Goal: Communication & Community: Ask a question

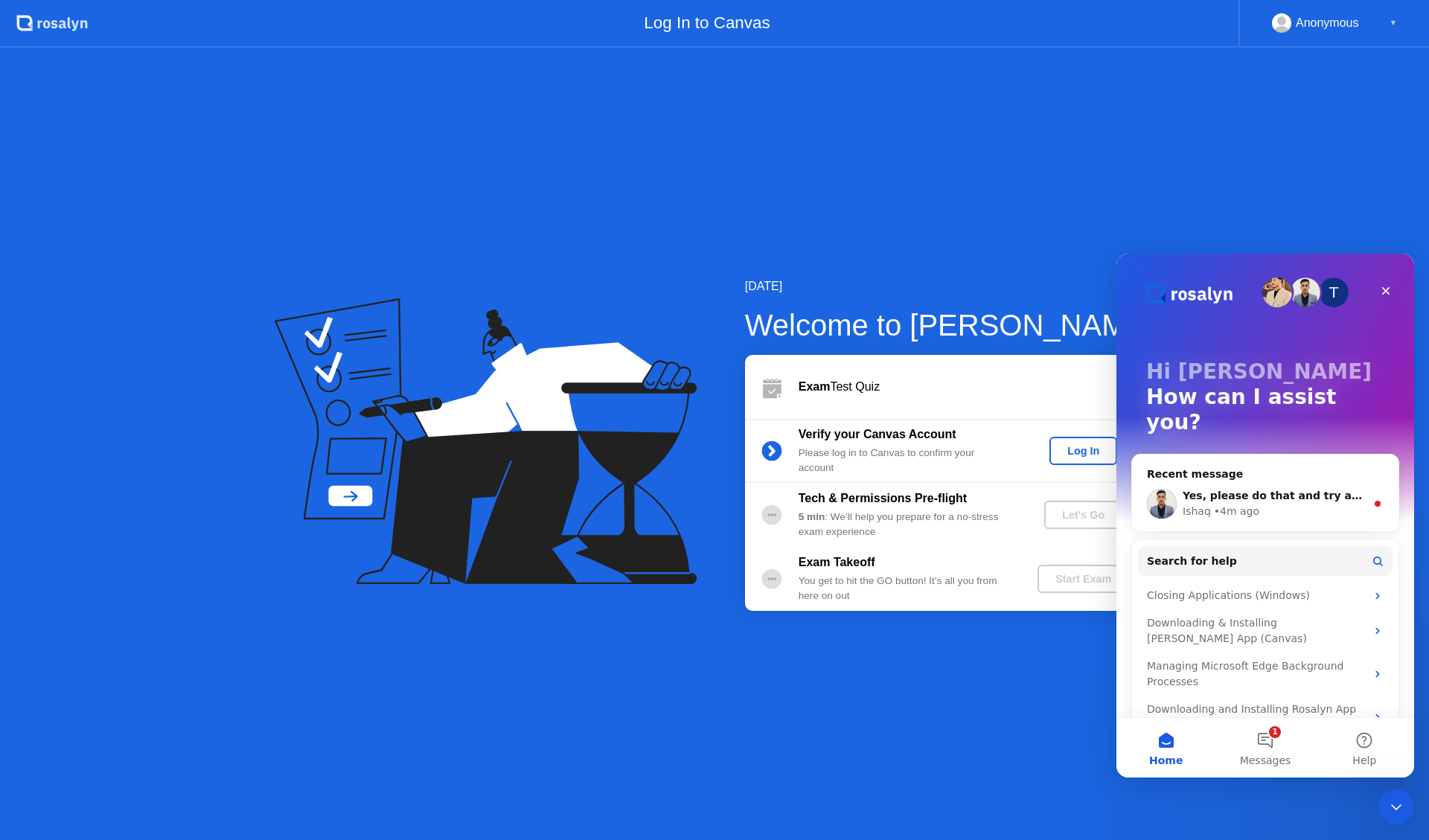
click at [1411, 364] on div "T Hi [PERSON_NAME] 👋 How can I assist you? Recent message Yes, please do that a…" at bounding box center [1265, 503] width 298 height 499
click at [1077, 452] on div "Log In" at bounding box center [1083, 451] width 56 height 12
click at [1082, 514] on div "Let's Go" at bounding box center [1083, 515] width 66 height 12
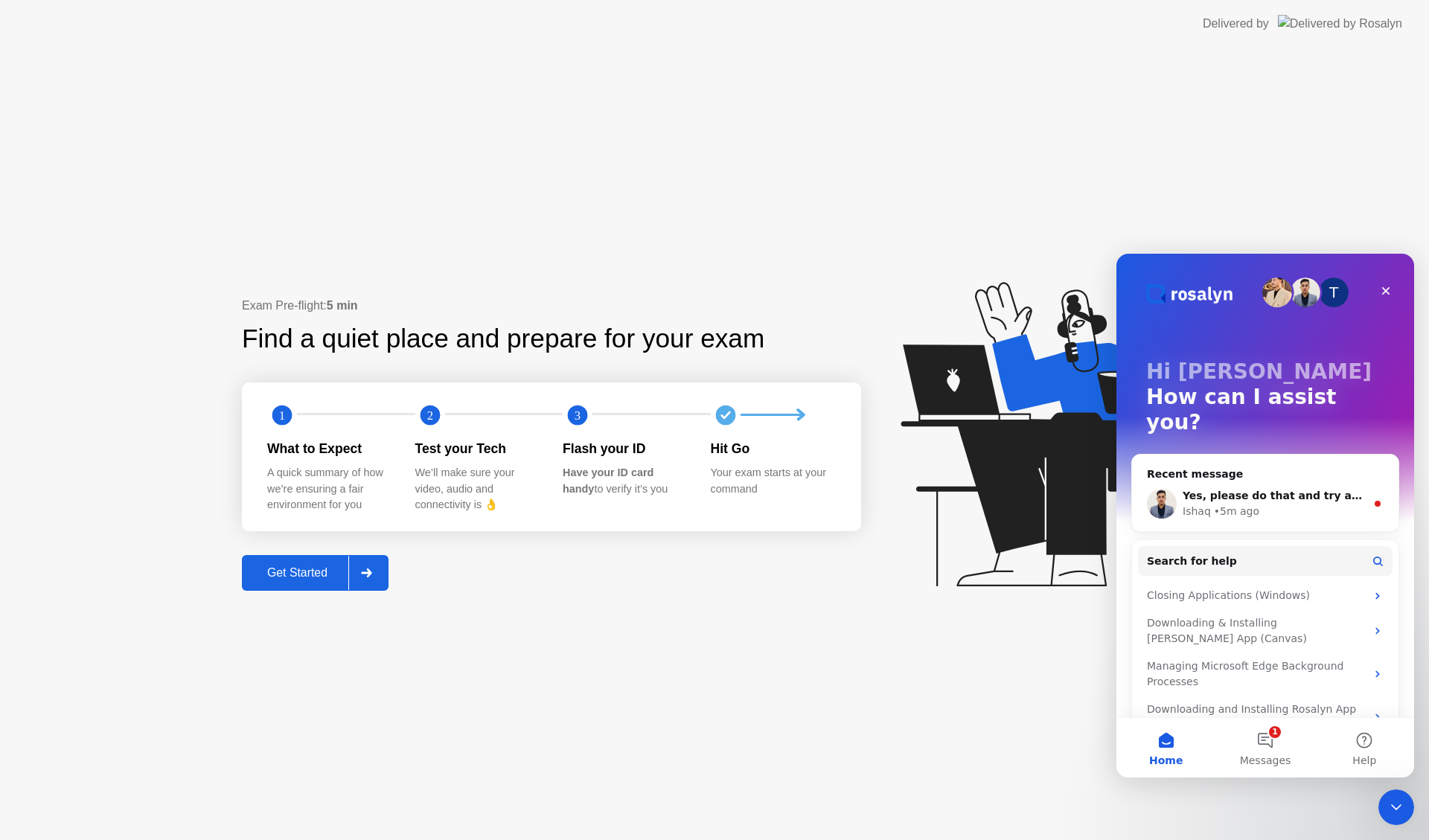
click at [288, 573] on div "Get Started" at bounding box center [297, 573] width 102 height 14
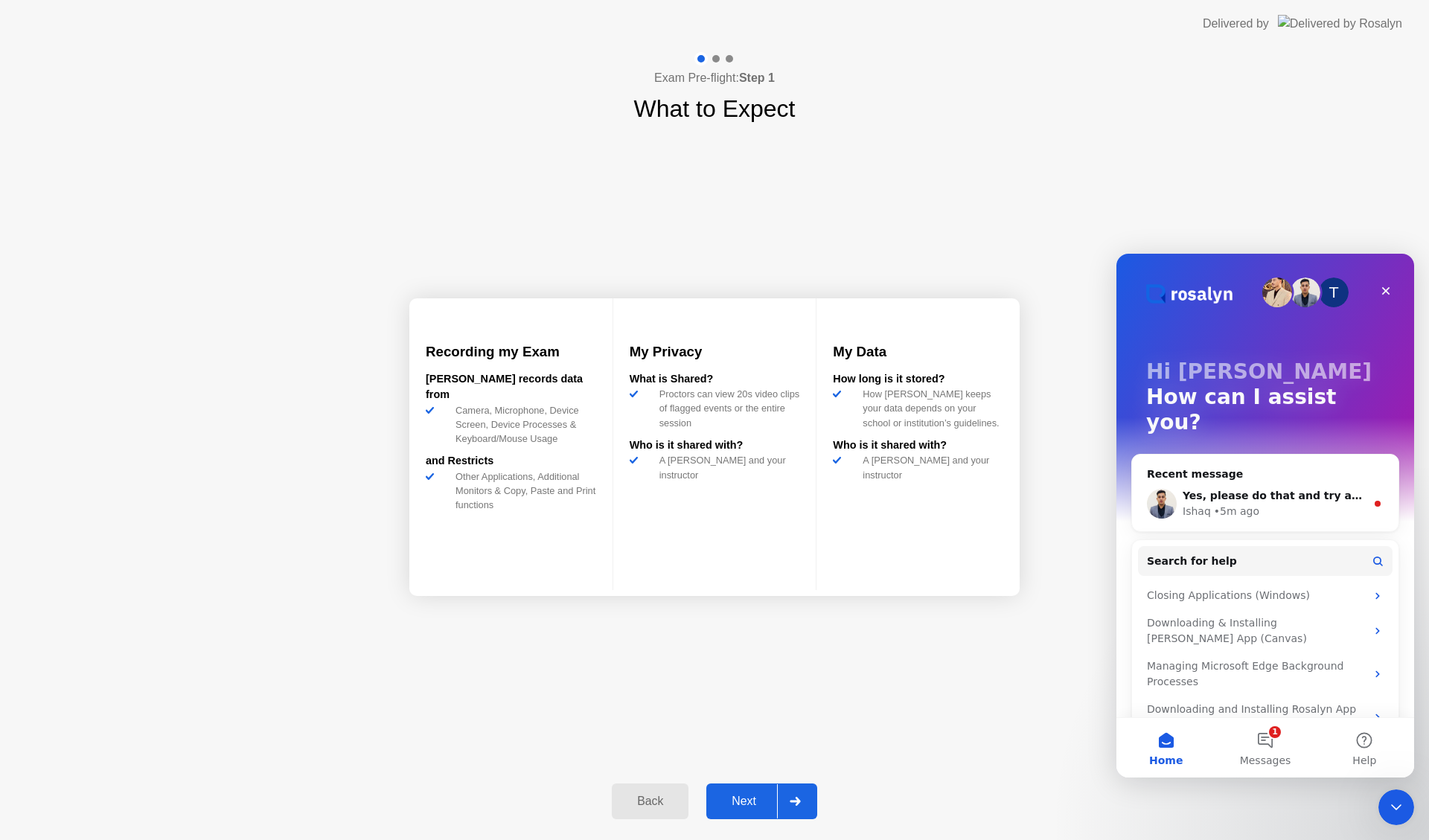
click at [741, 799] on div "Next" at bounding box center [744, 802] width 66 height 14
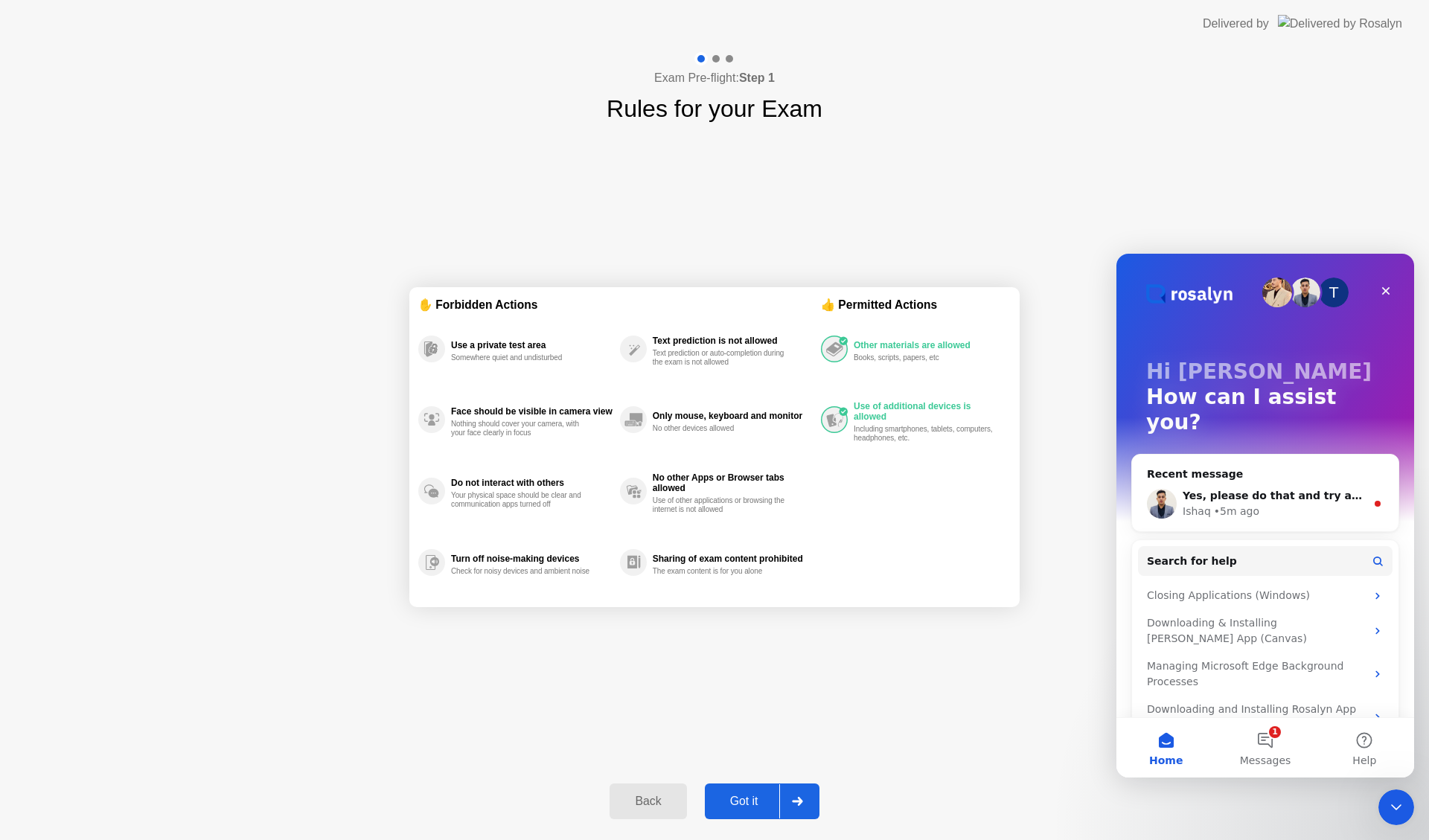
click at [742, 804] on div "Got it" at bounding box center [744, 802] width 70 height 14
select select "**********"
select select "*******"
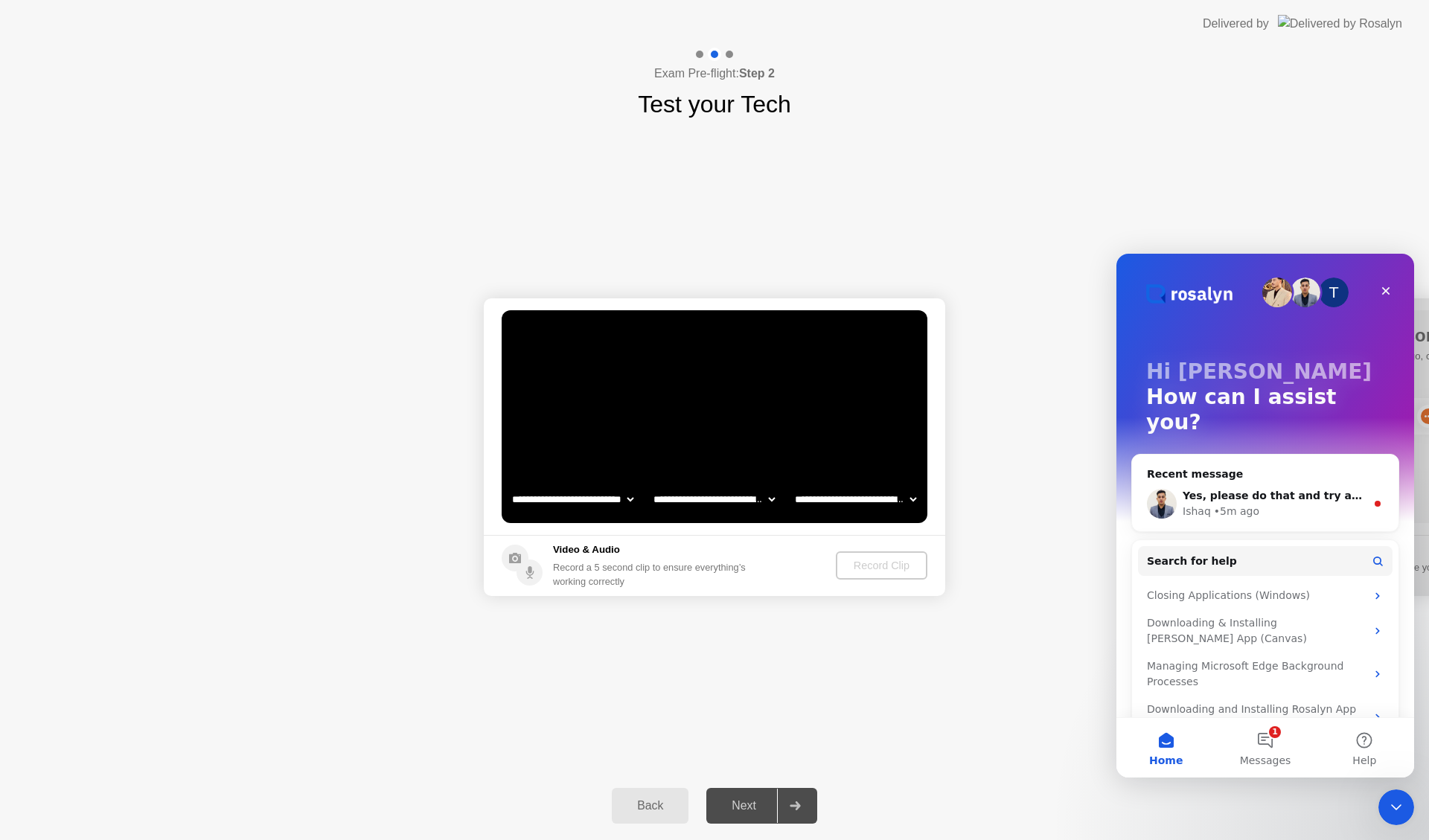
click at [742, 803] on div "Next" at bounding box center [744, 806] width 66 height 14
click at [859, 560] on div "Record Clip" at bounding box center [882, 566] width 80 height 12
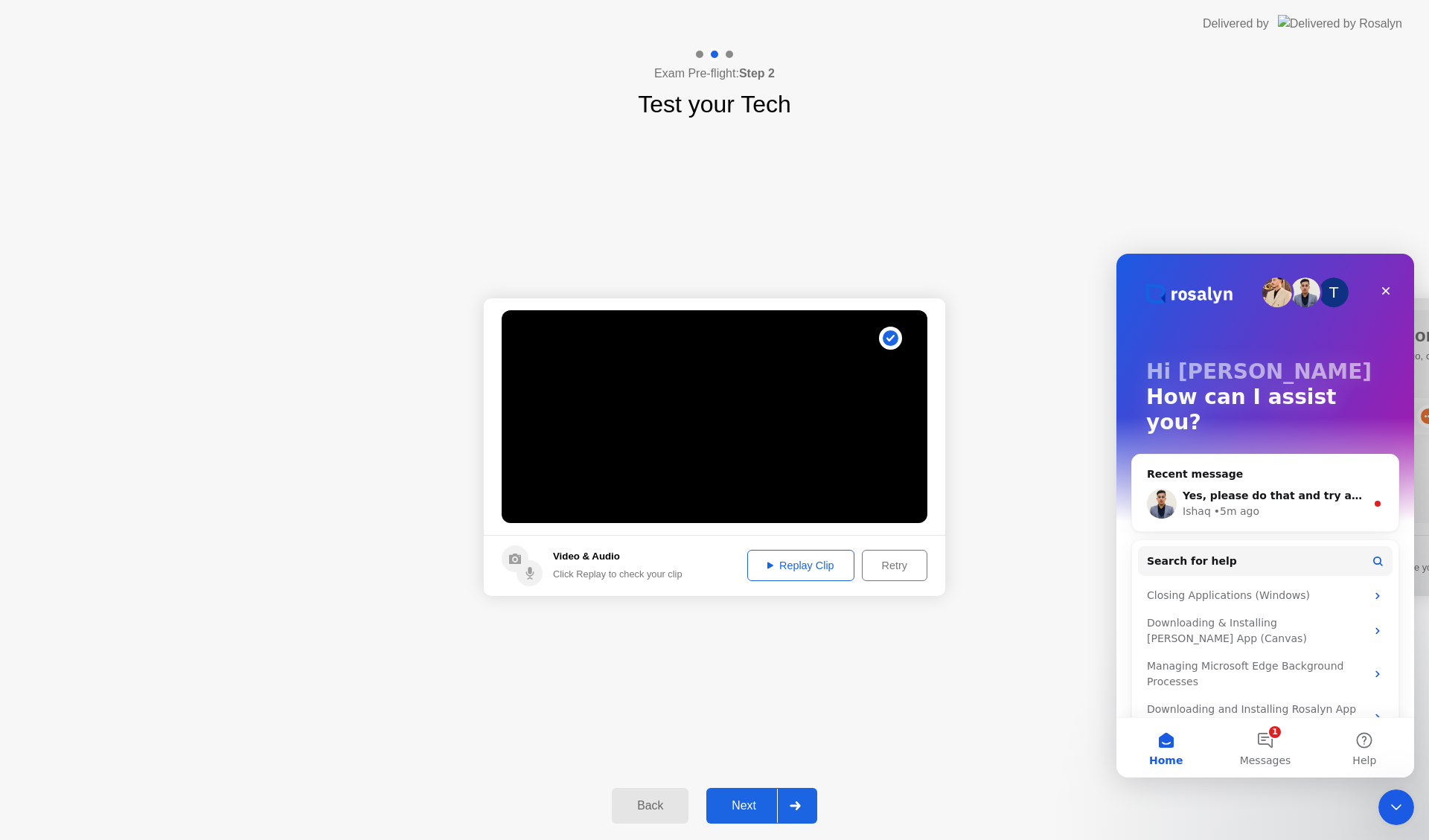
click at [747, 805] on div "Next" at bounding box center [744, 806] width 66 height 14
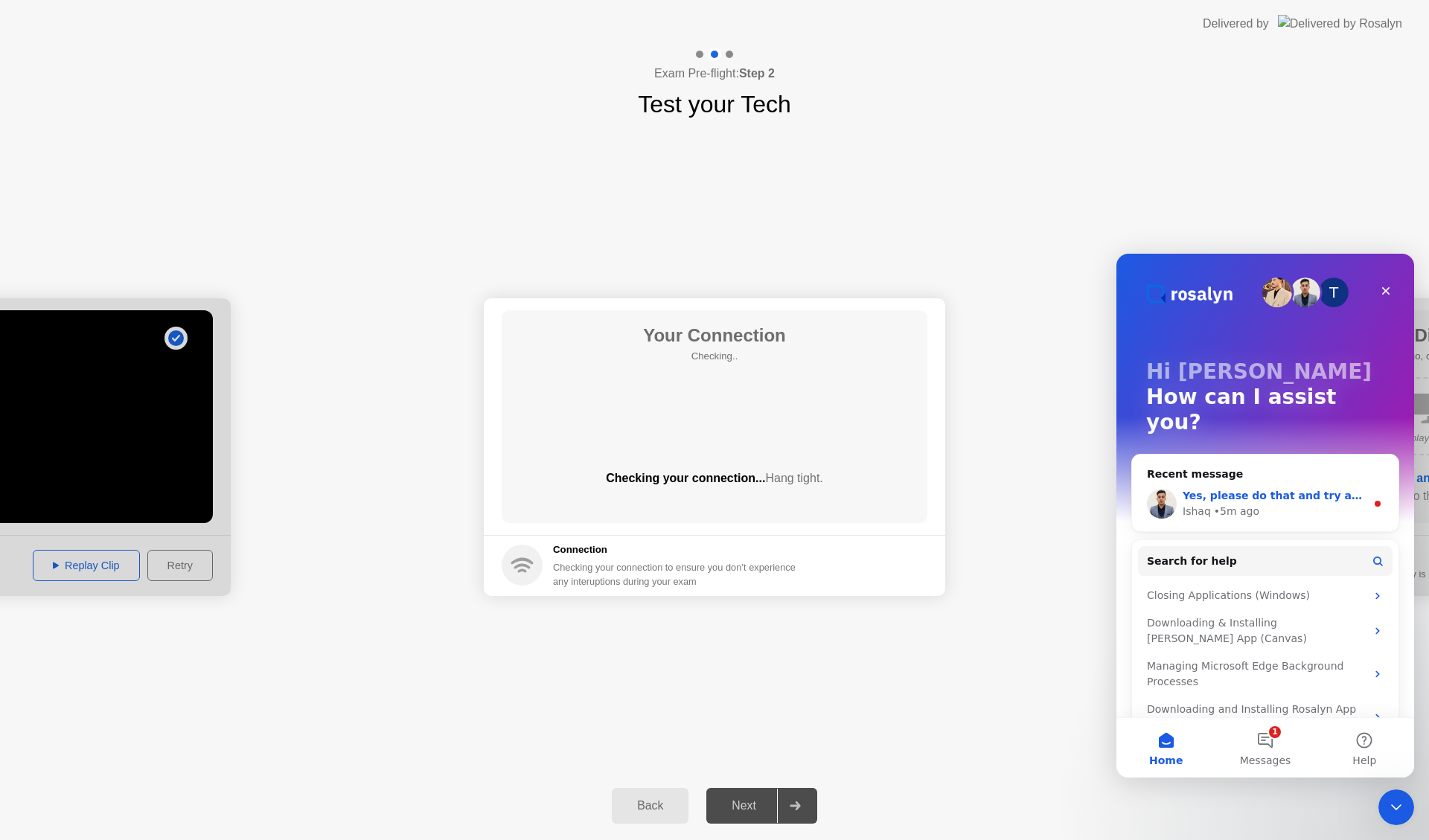
click at [1241, 489] on span "Yes, please do that and try again" at bounding box center [1280, 495] width 195 height 12
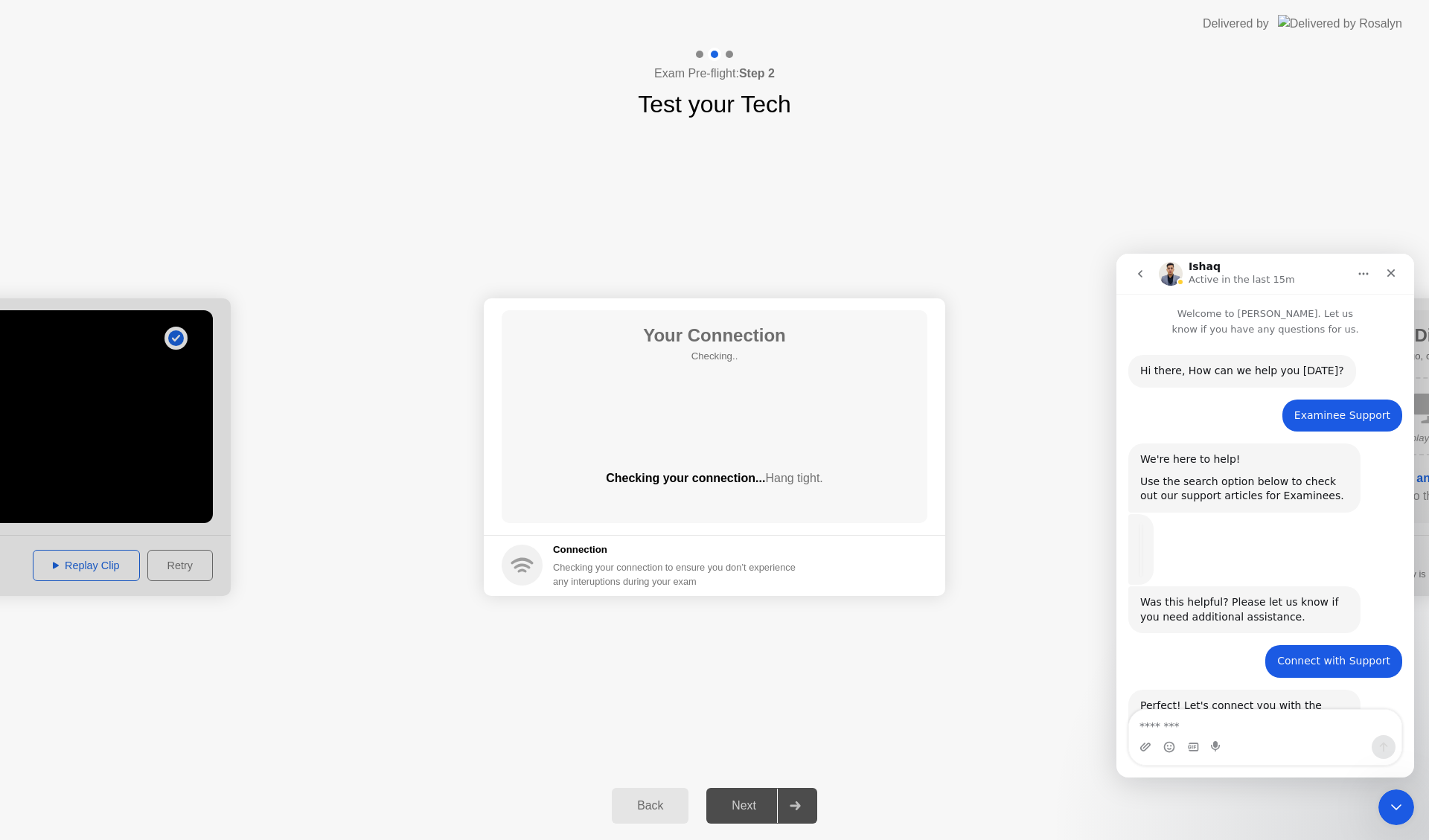
scroll to position [2, 0]
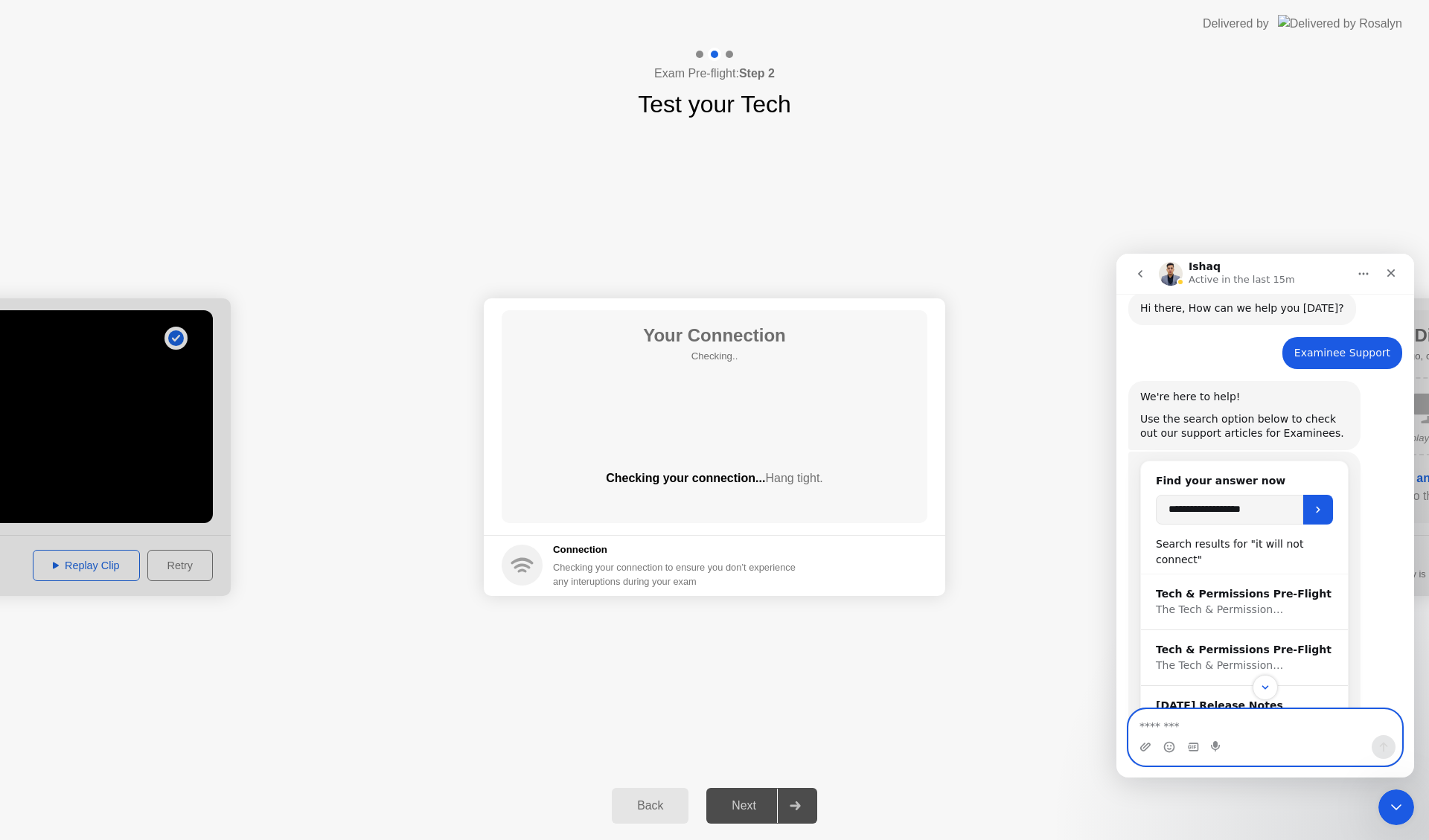
click at [1194, 722] on textarea "Message…" at bounding box center [1265, 722] width 272 height 26
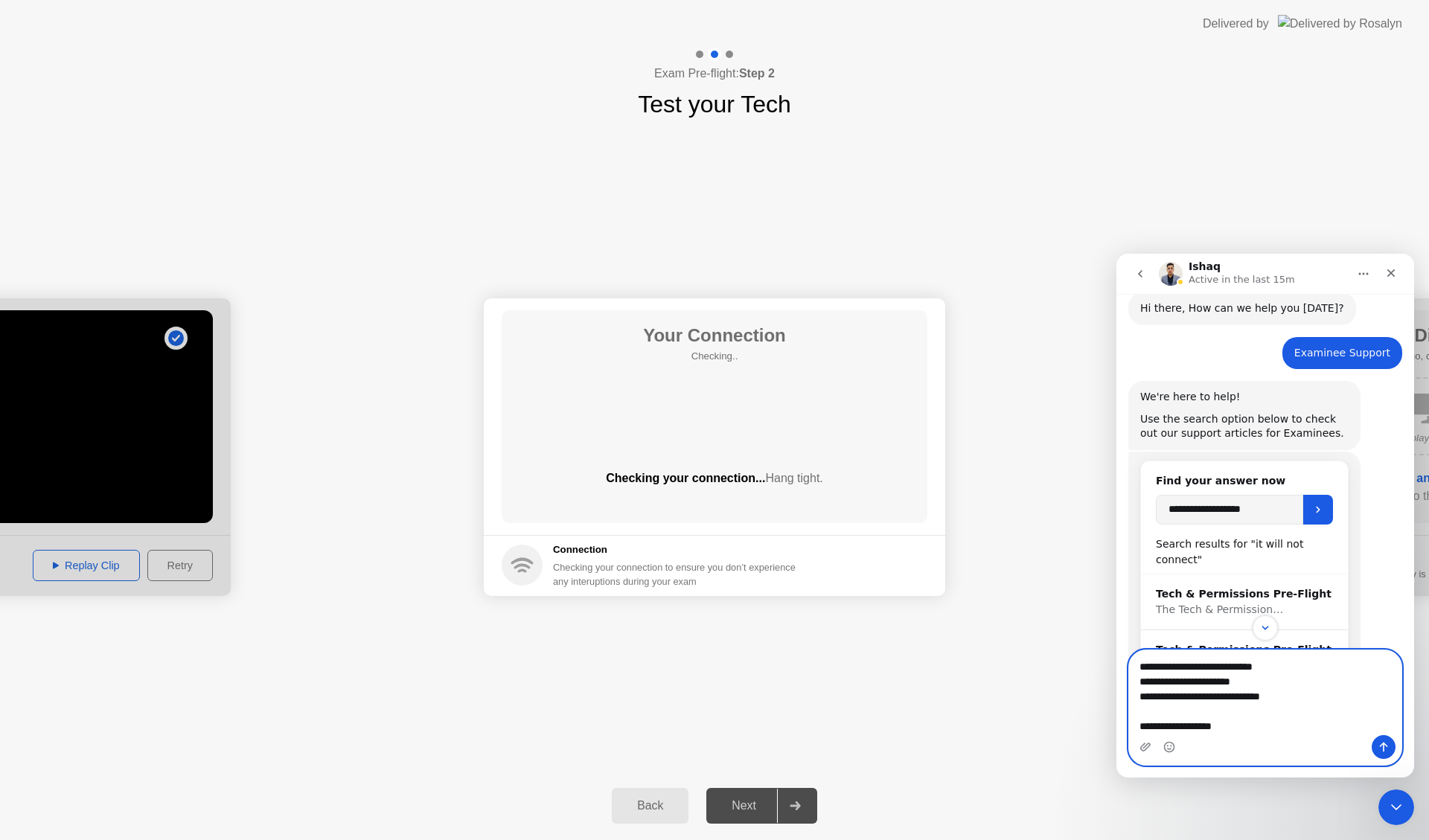
type textarea "**********"
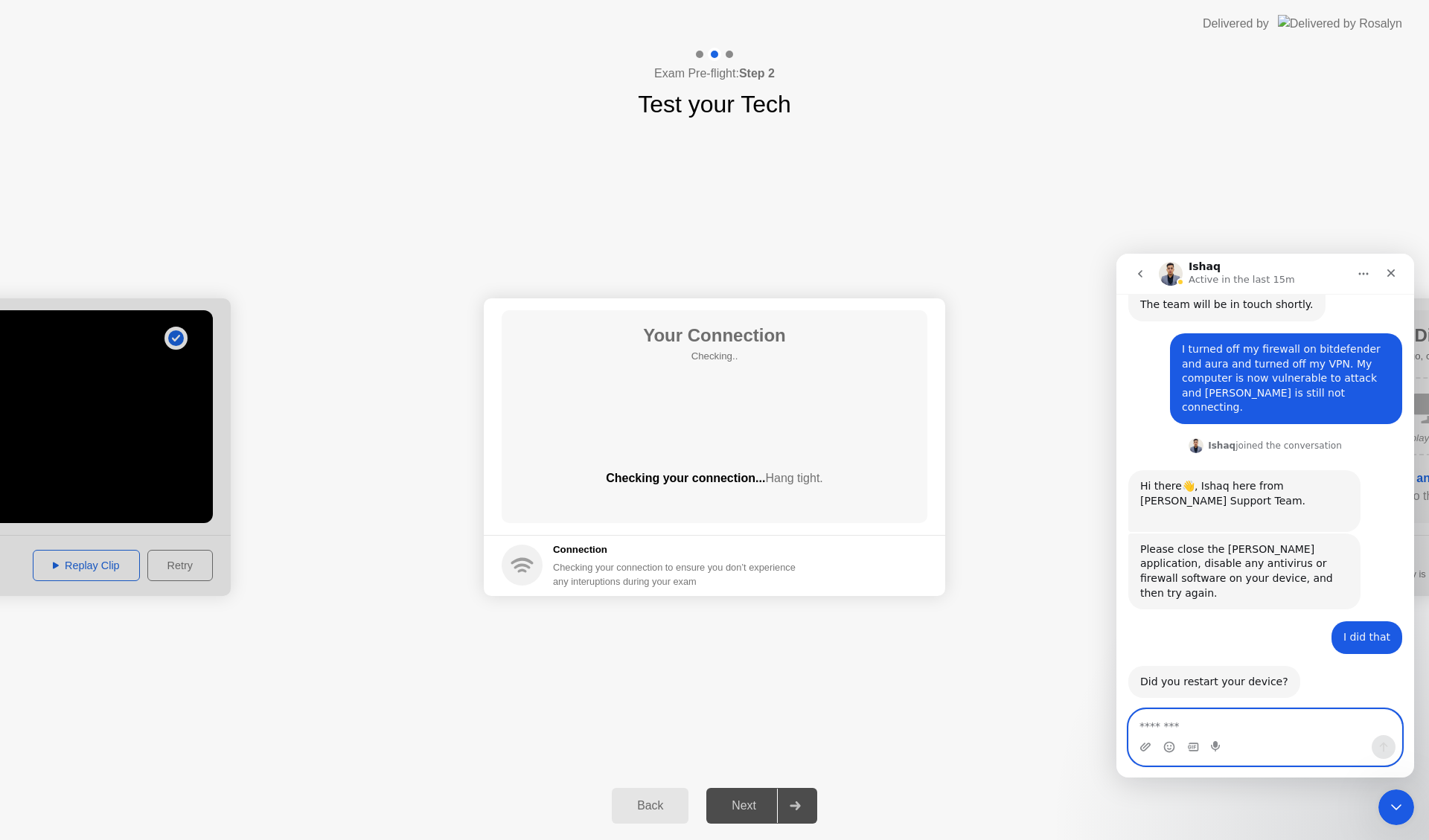
scroll to position [1310, 0]
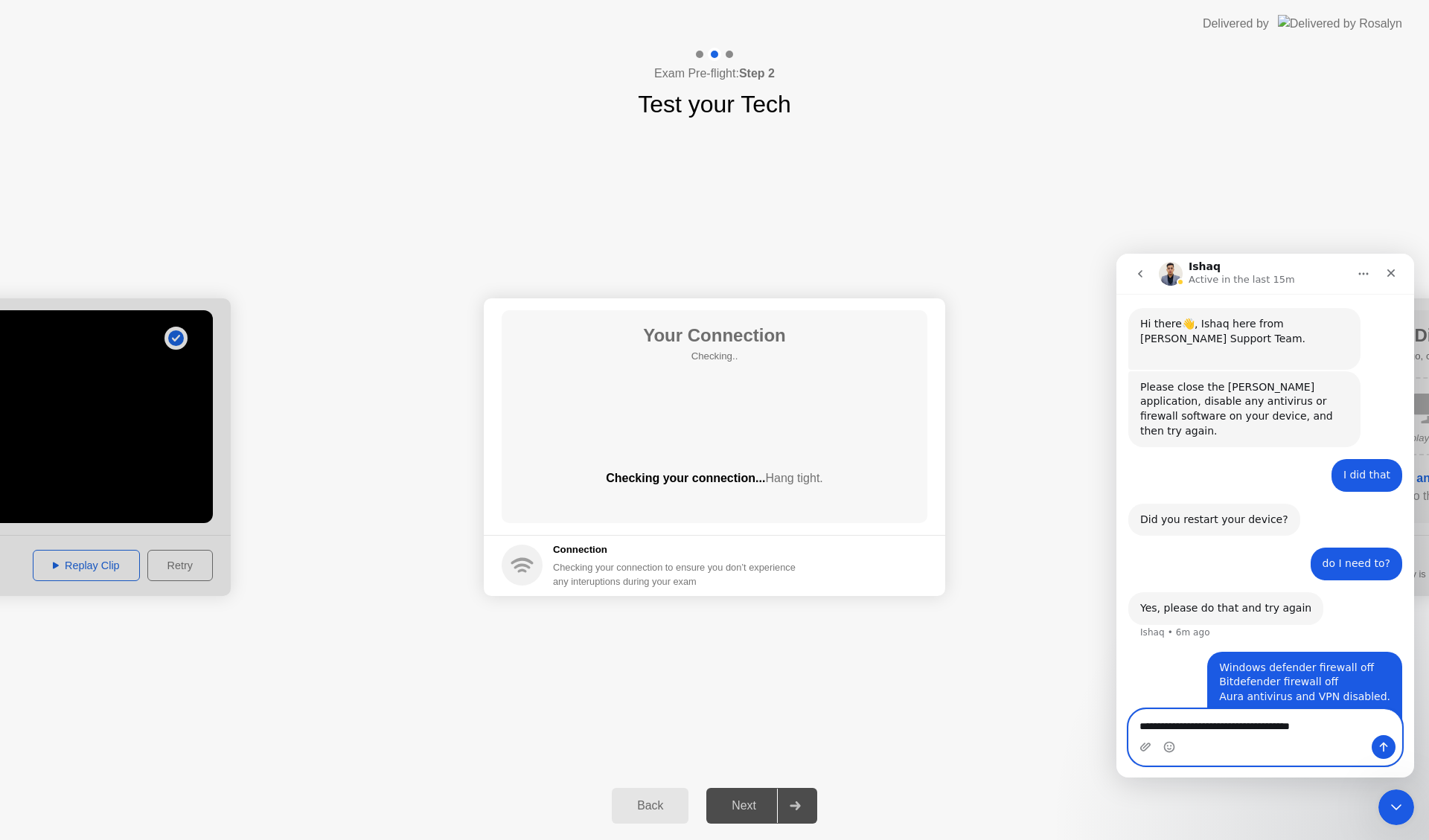
type textarea "**********"
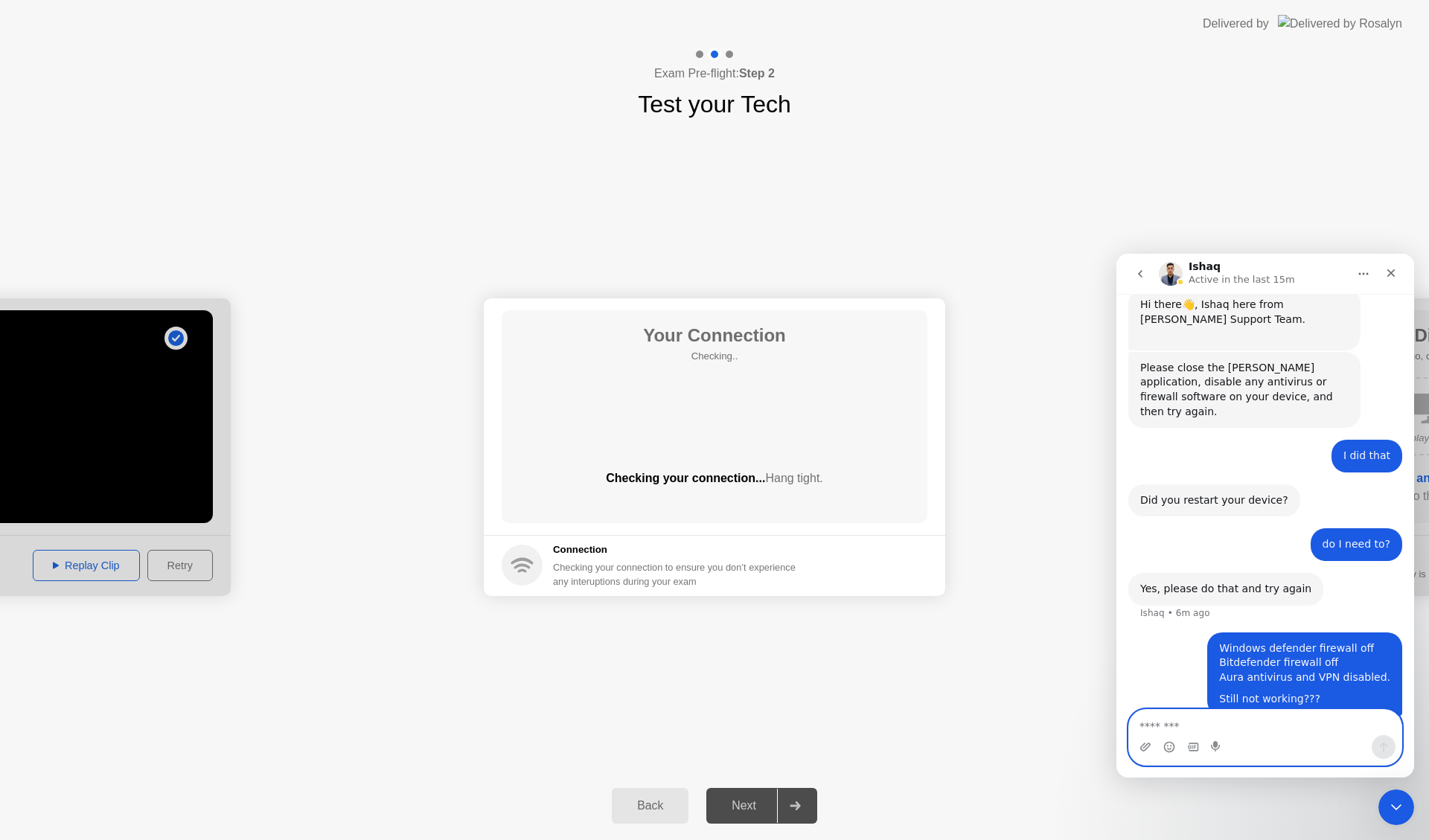
scroll to position [1344, 0]
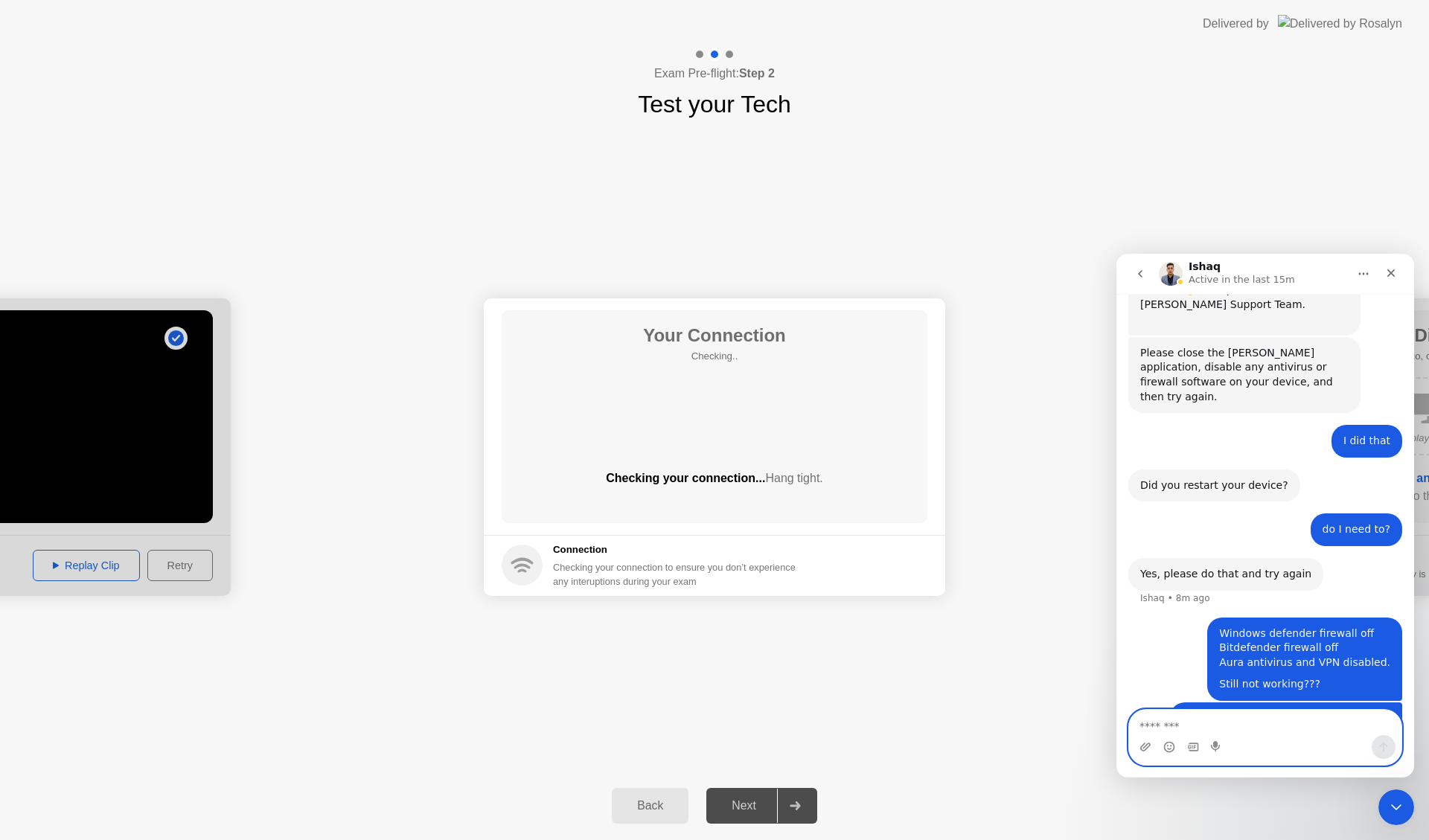
click at [1164, 729] on textarea "Message…" at bounding box center [1265, 722] width 272 height 26
type textarea "**********"
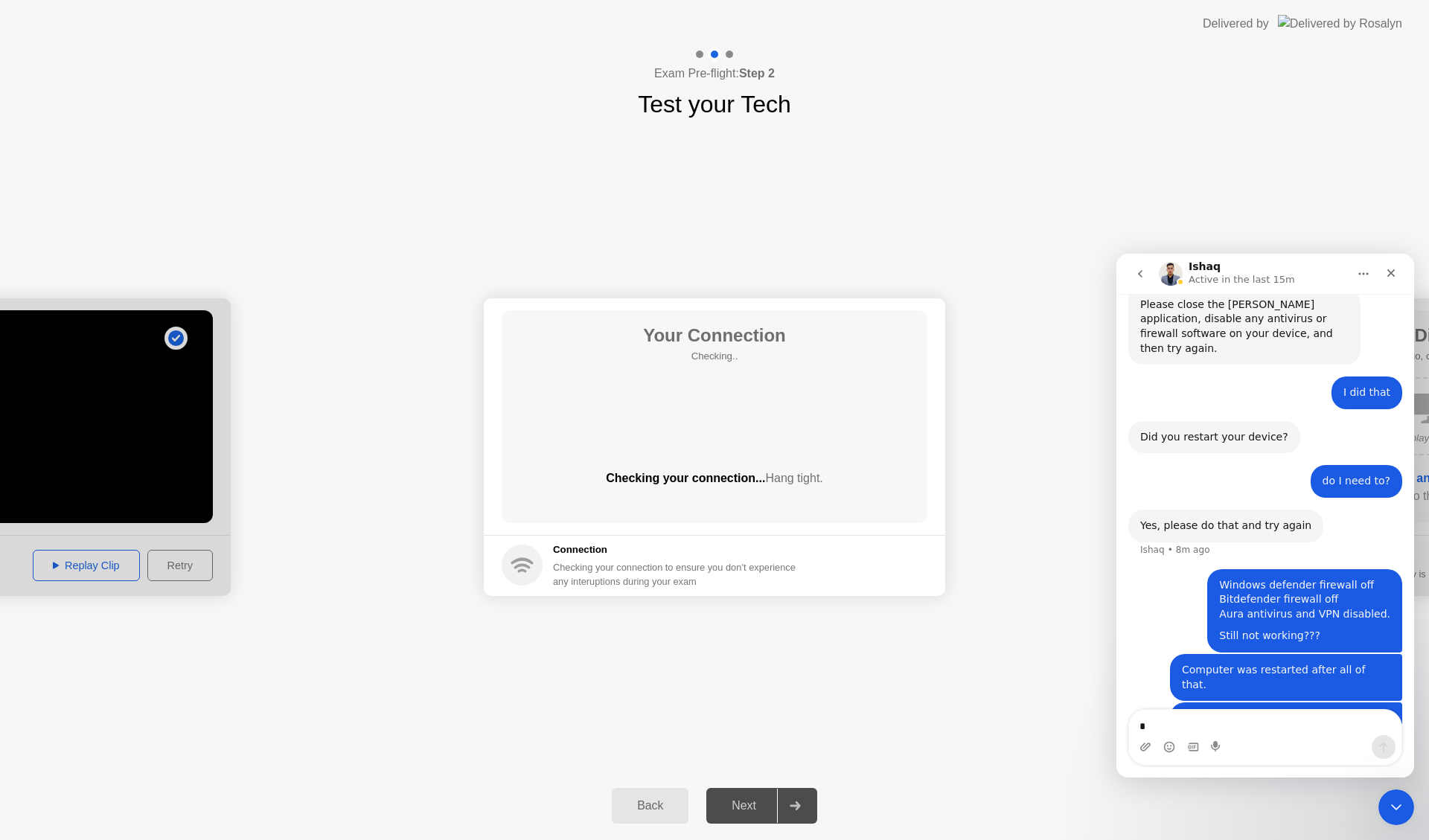
click at [1137, 271] on icon "go back" at bounding box center [1140, 274] width 12 height 12
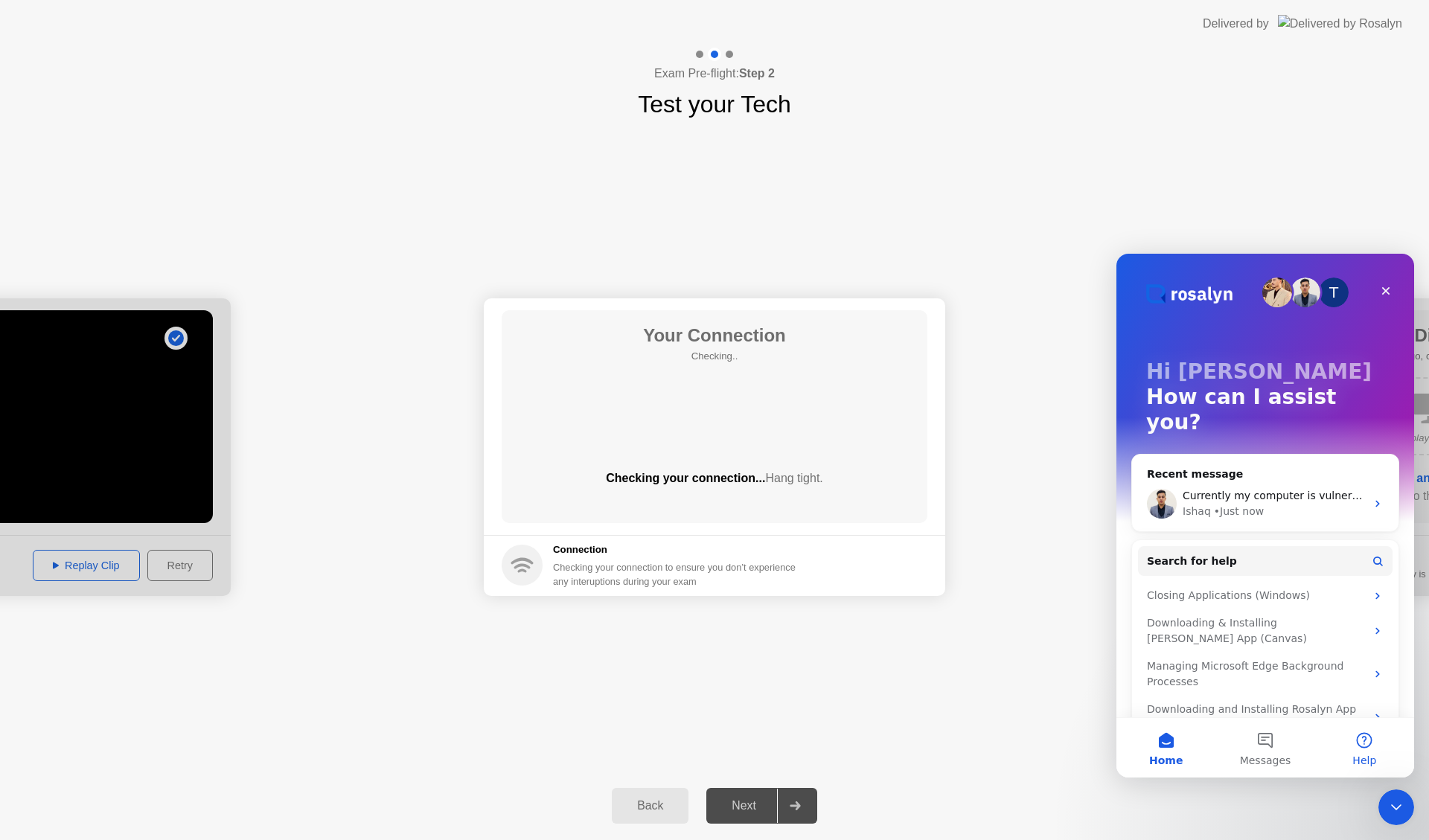
click at [1359, 747] on button "Help" at bounding box center [1364, 747] width 99 height 60
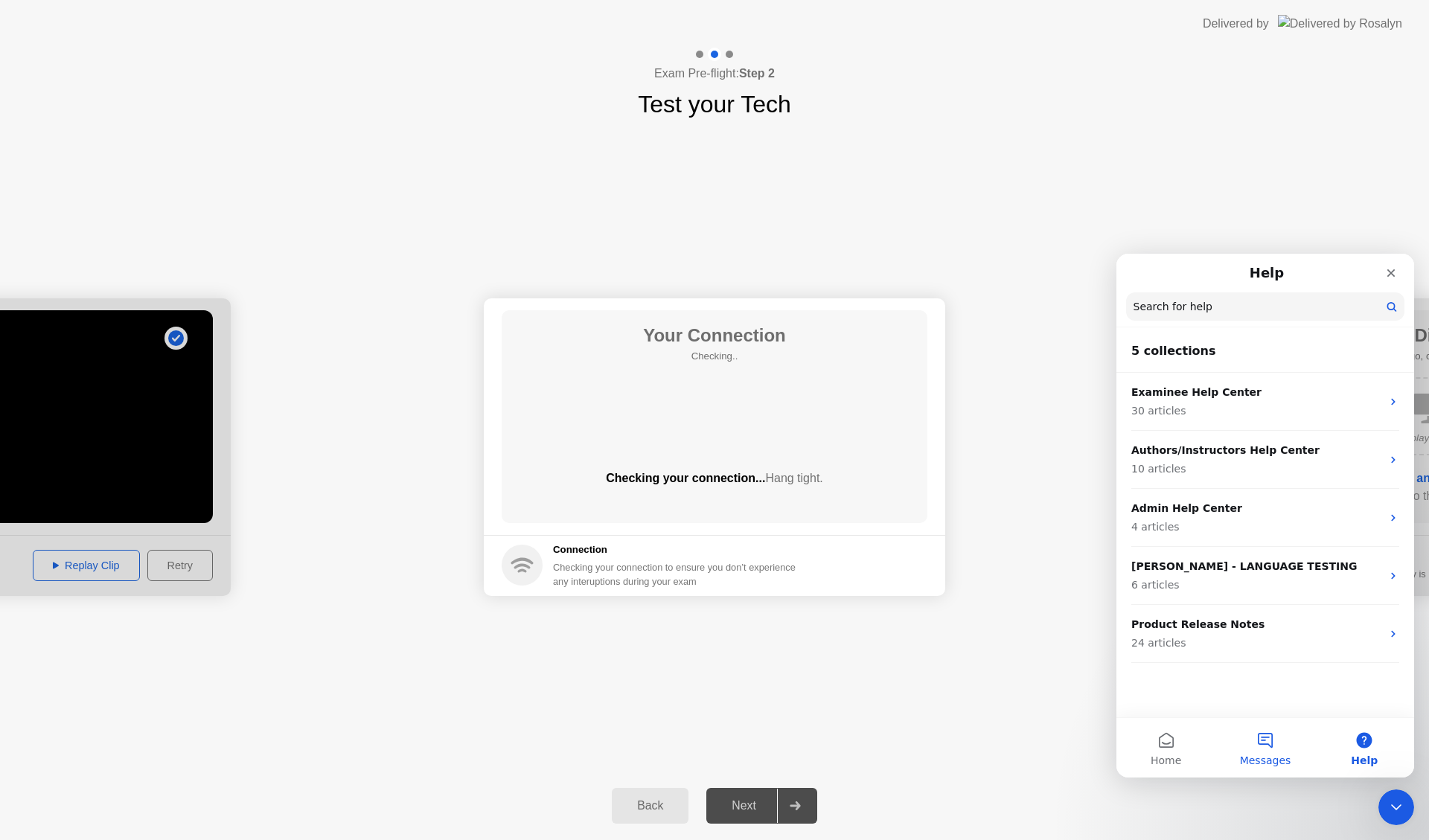
click at [1265, 752] on button "Messages" at bounding box center [1264, 747] width 99 height 60
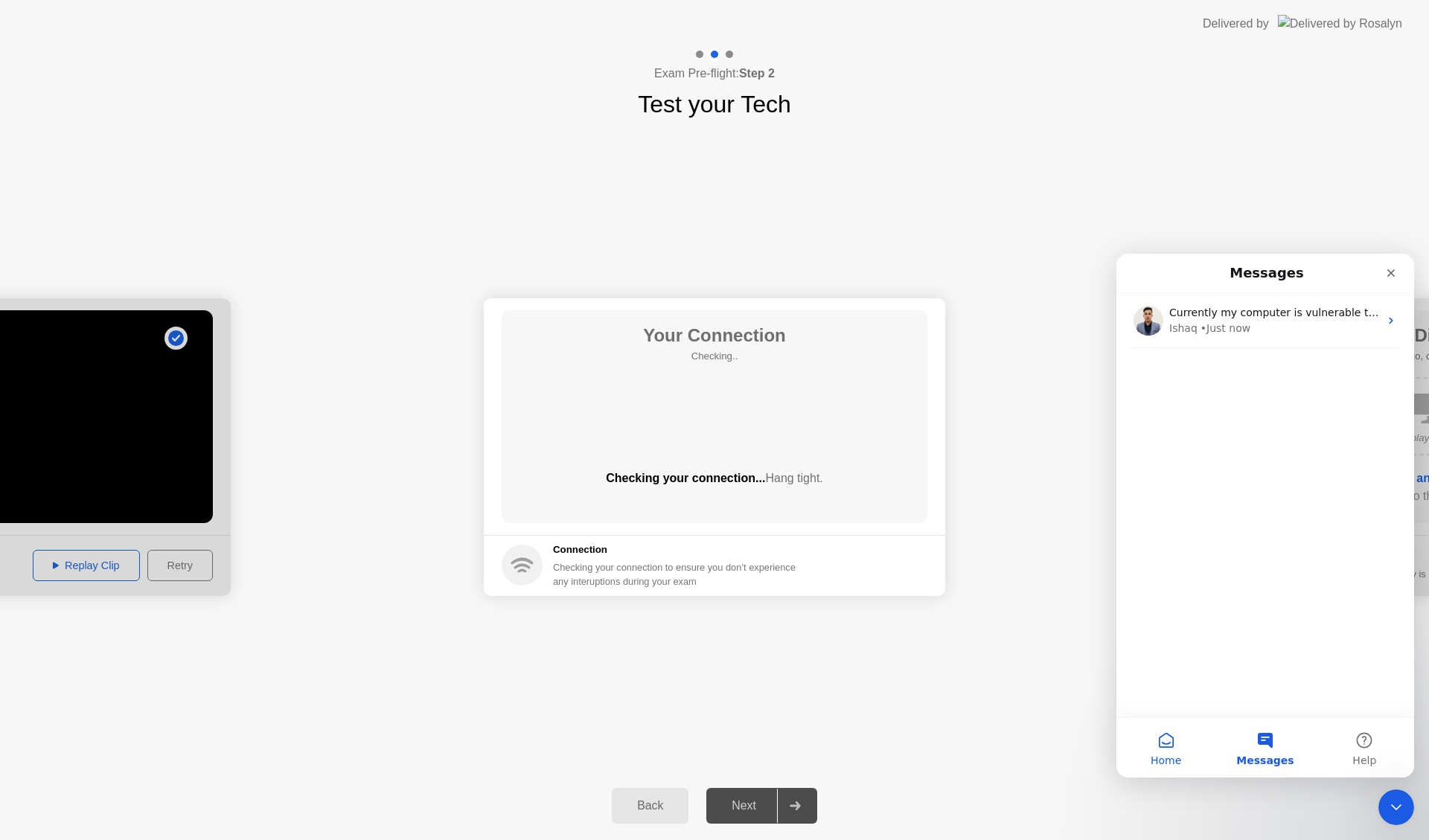
click at [1173, 746] on button "Home" at bounding box center [1165, 747] width 99 height 60
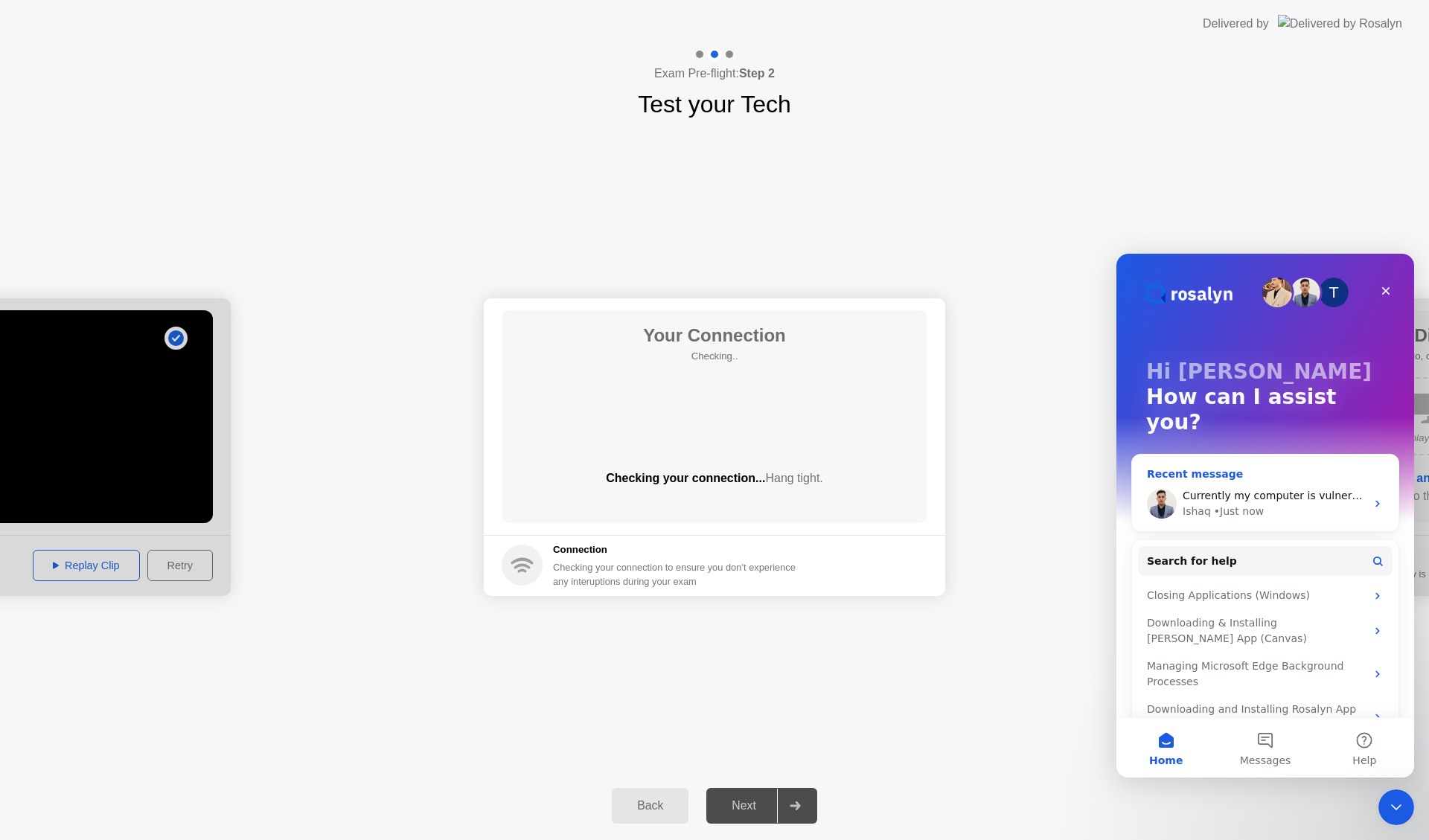
click at [1164, 489] on img "Intercom messenger" at bounding box center [1161, 503] width 29 height 29
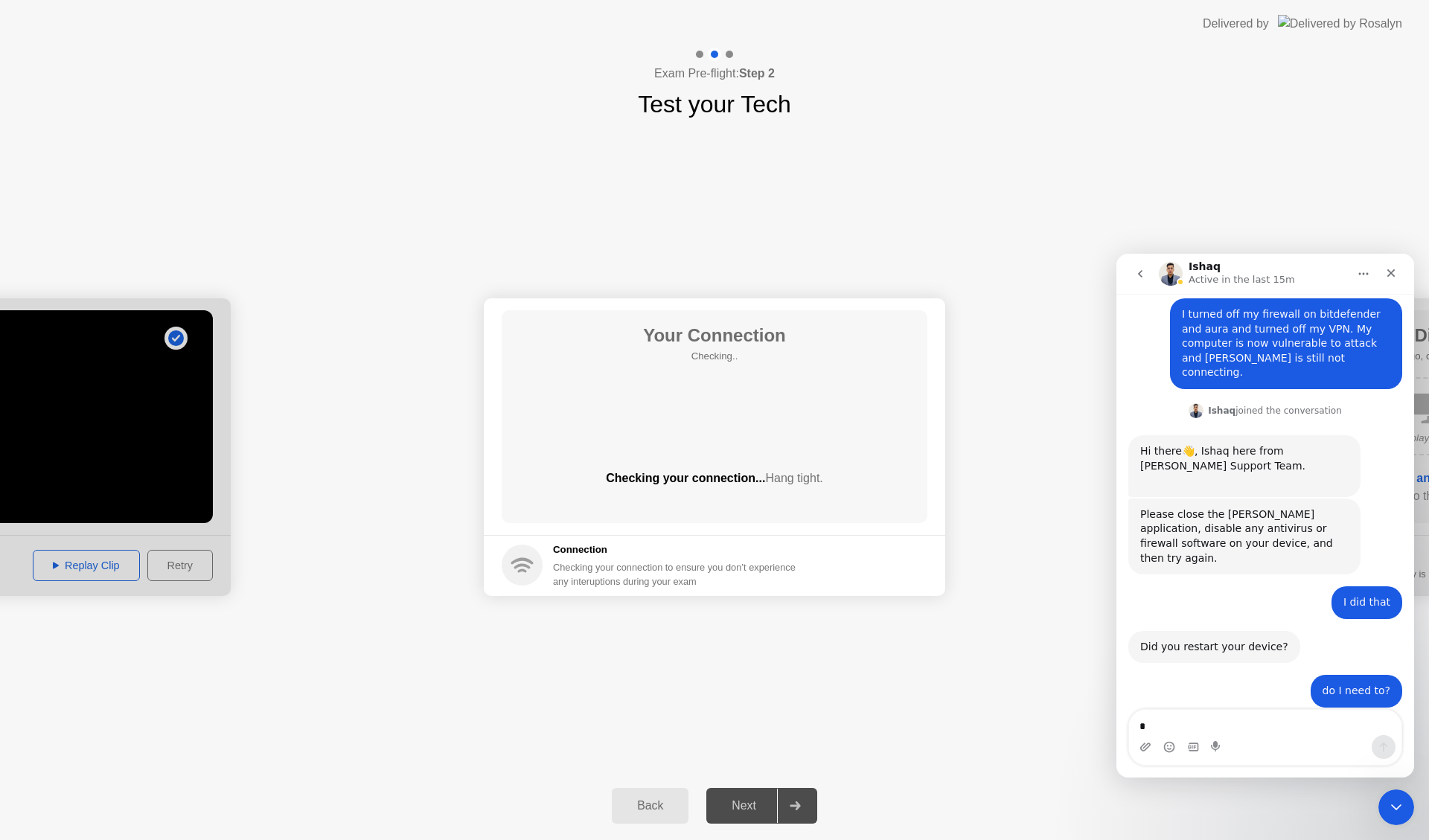
scroll to position [1392, 0]
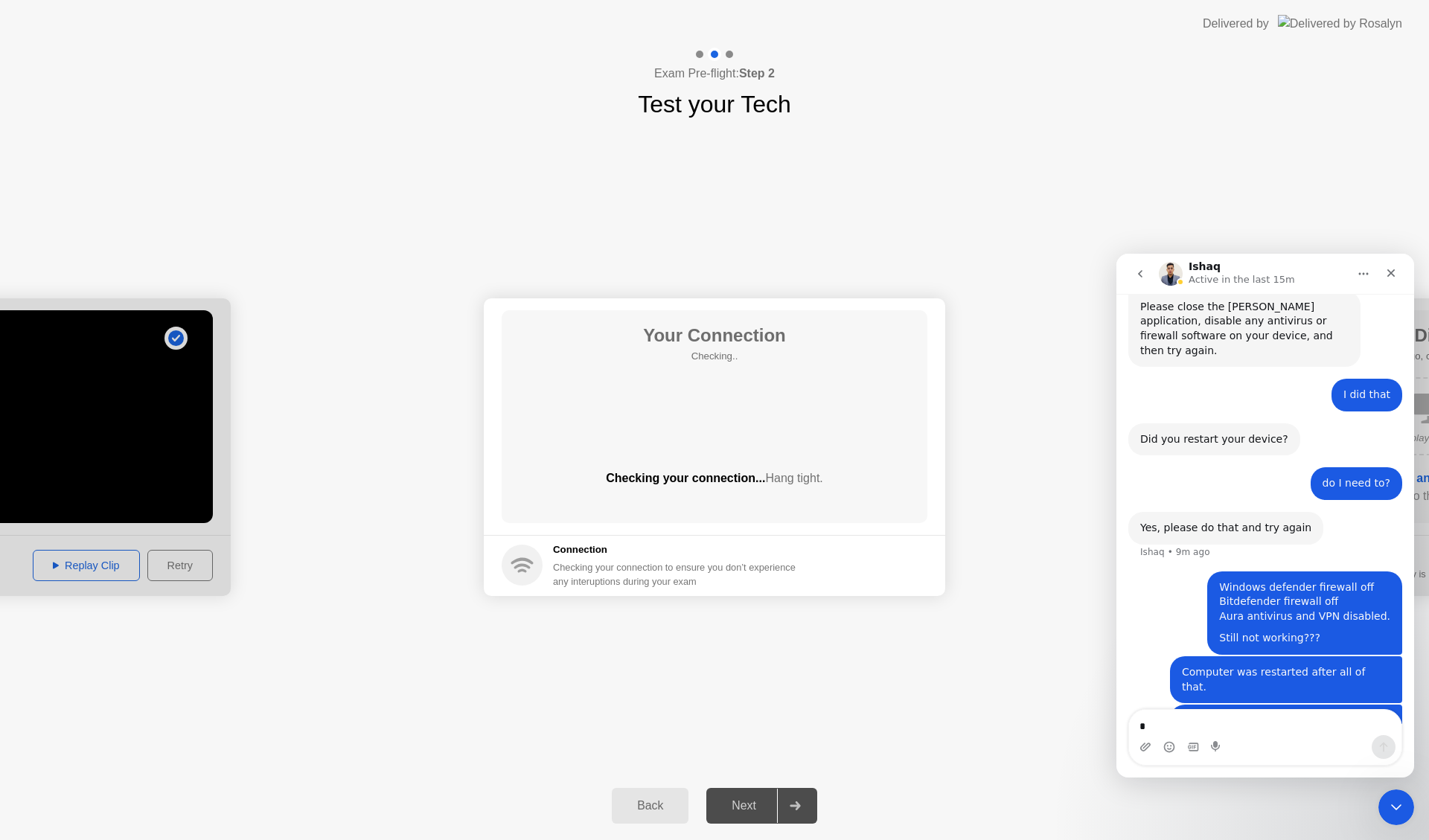
click at [937, 408] on main "Your Connection Checking.. Checking your connection... Hang tight." at bounding box center [714, 417] width 462 height 237
click at [1256, 717] on textarea "Message…" at bounding box center [1265, 722] width 272 height 26
type textarea "*"
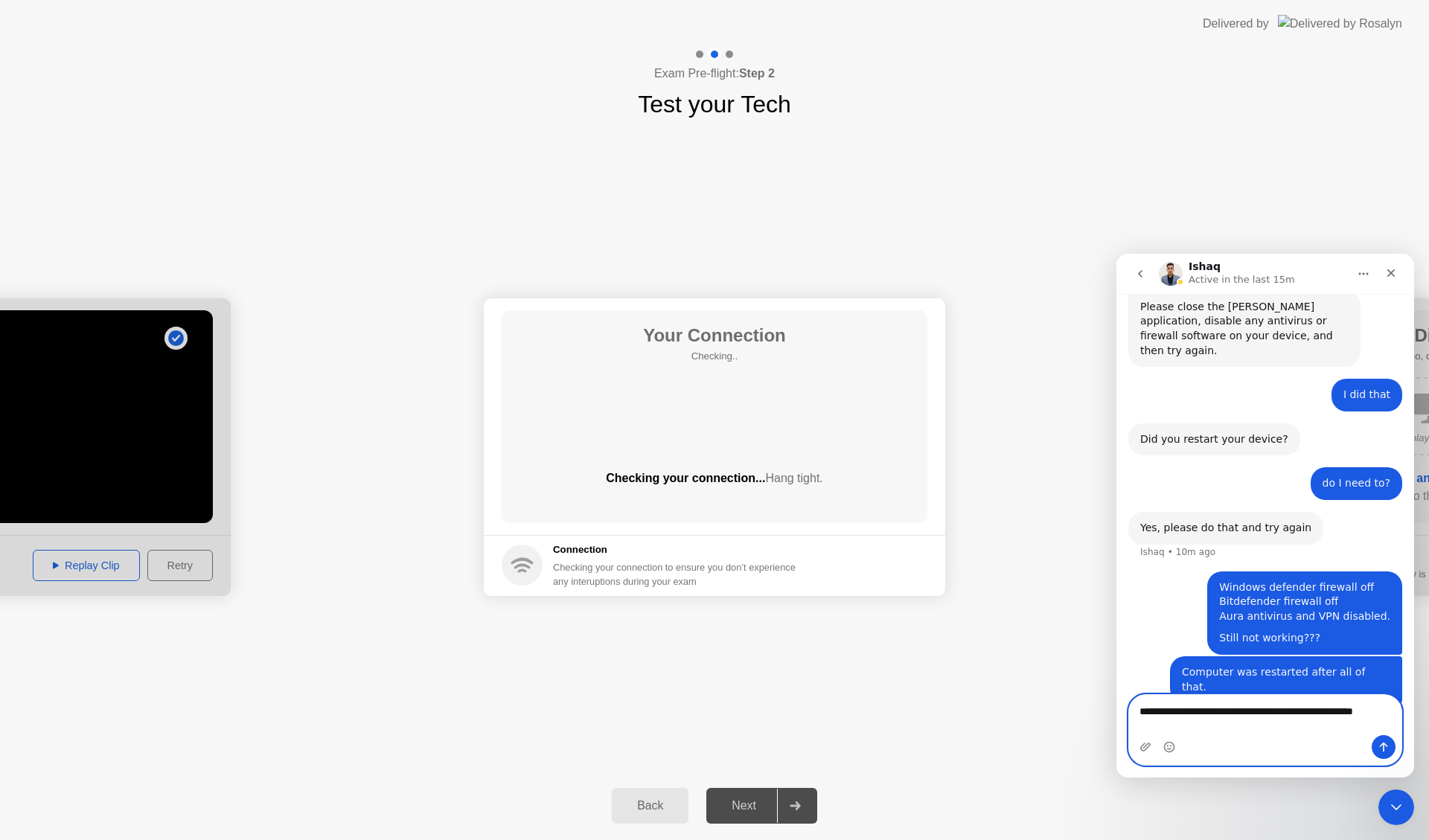
scroll to position [1407, 0]
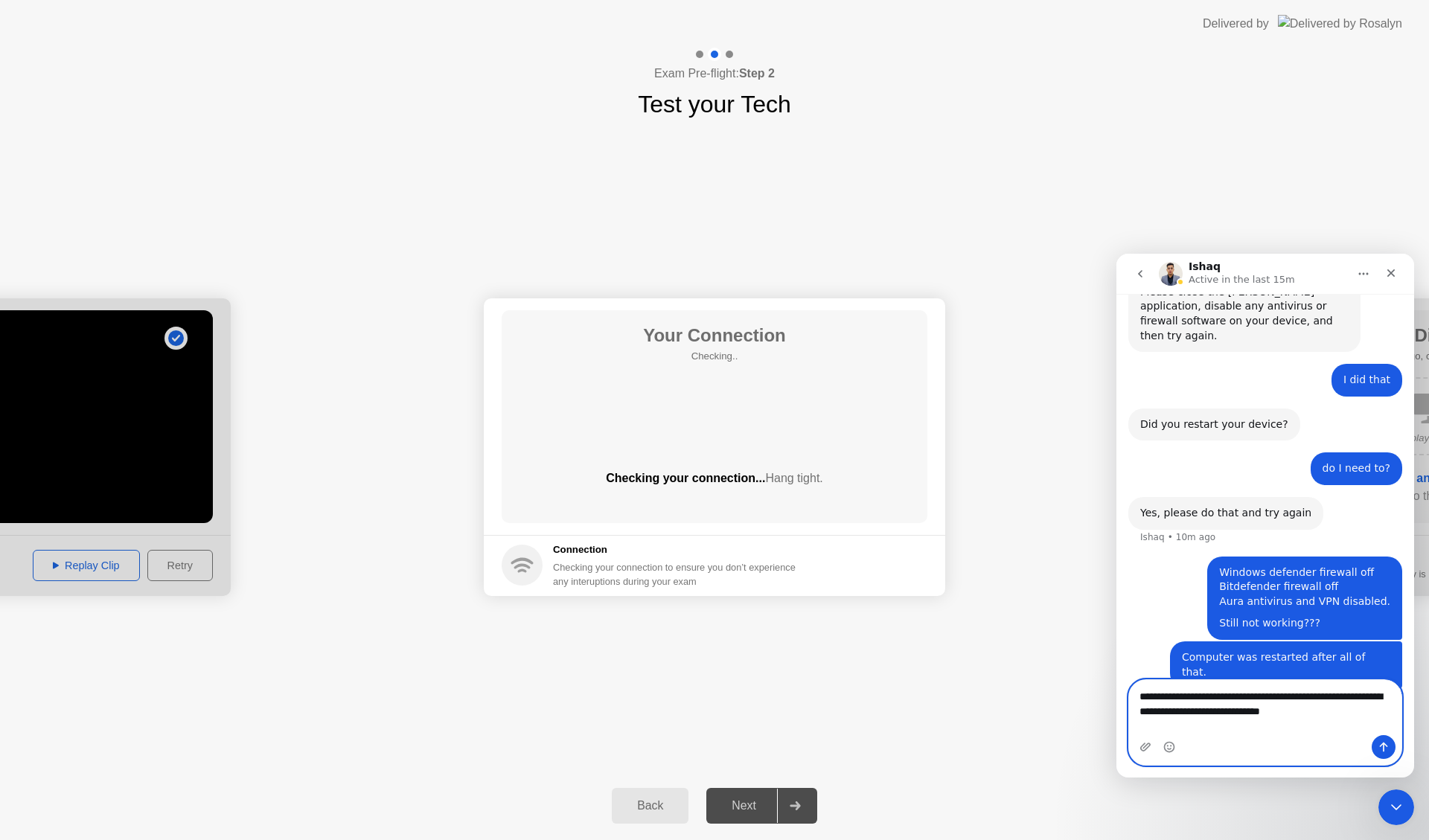
type textarea "**********"
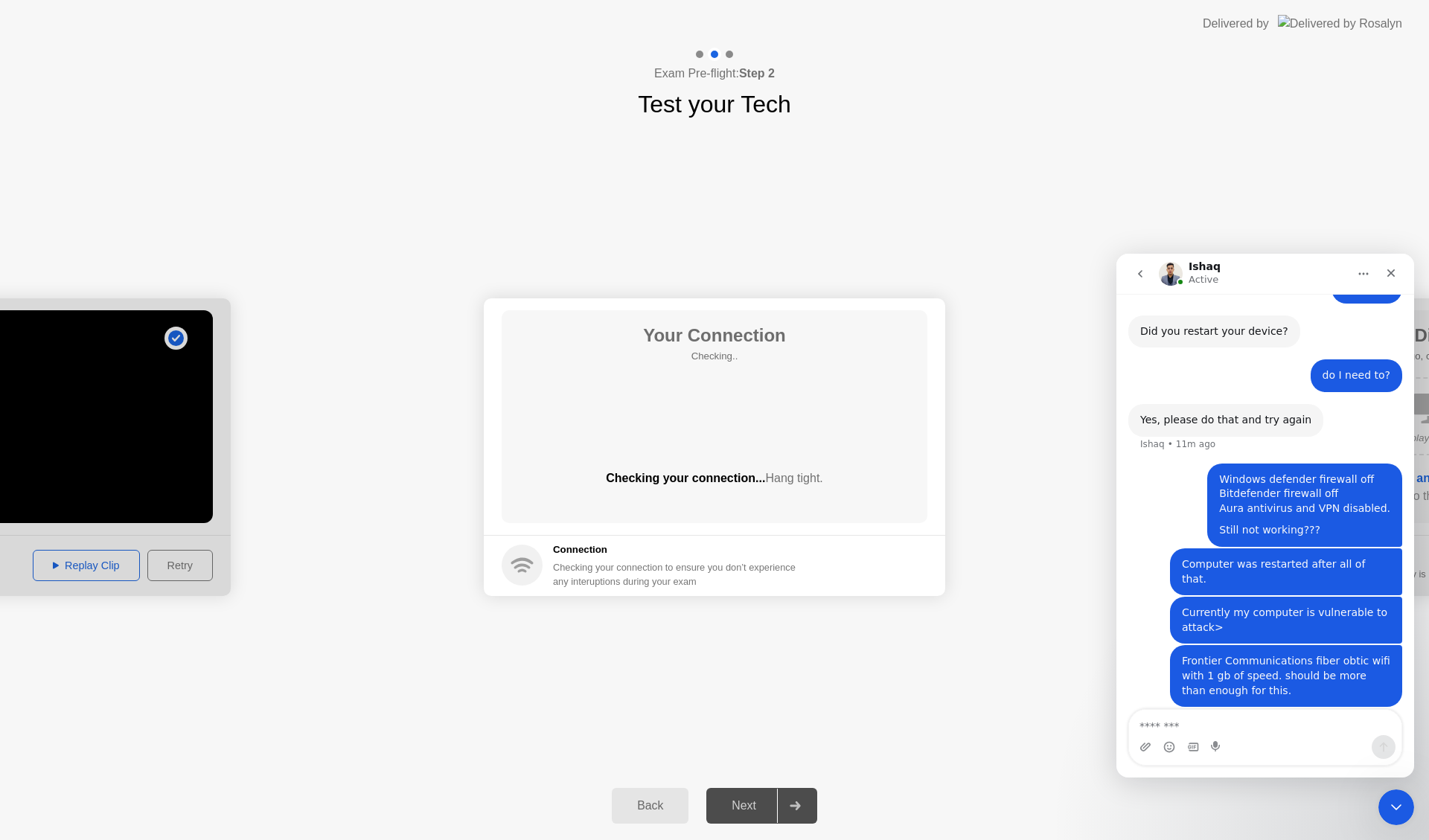
scroll to position [1513, 0]
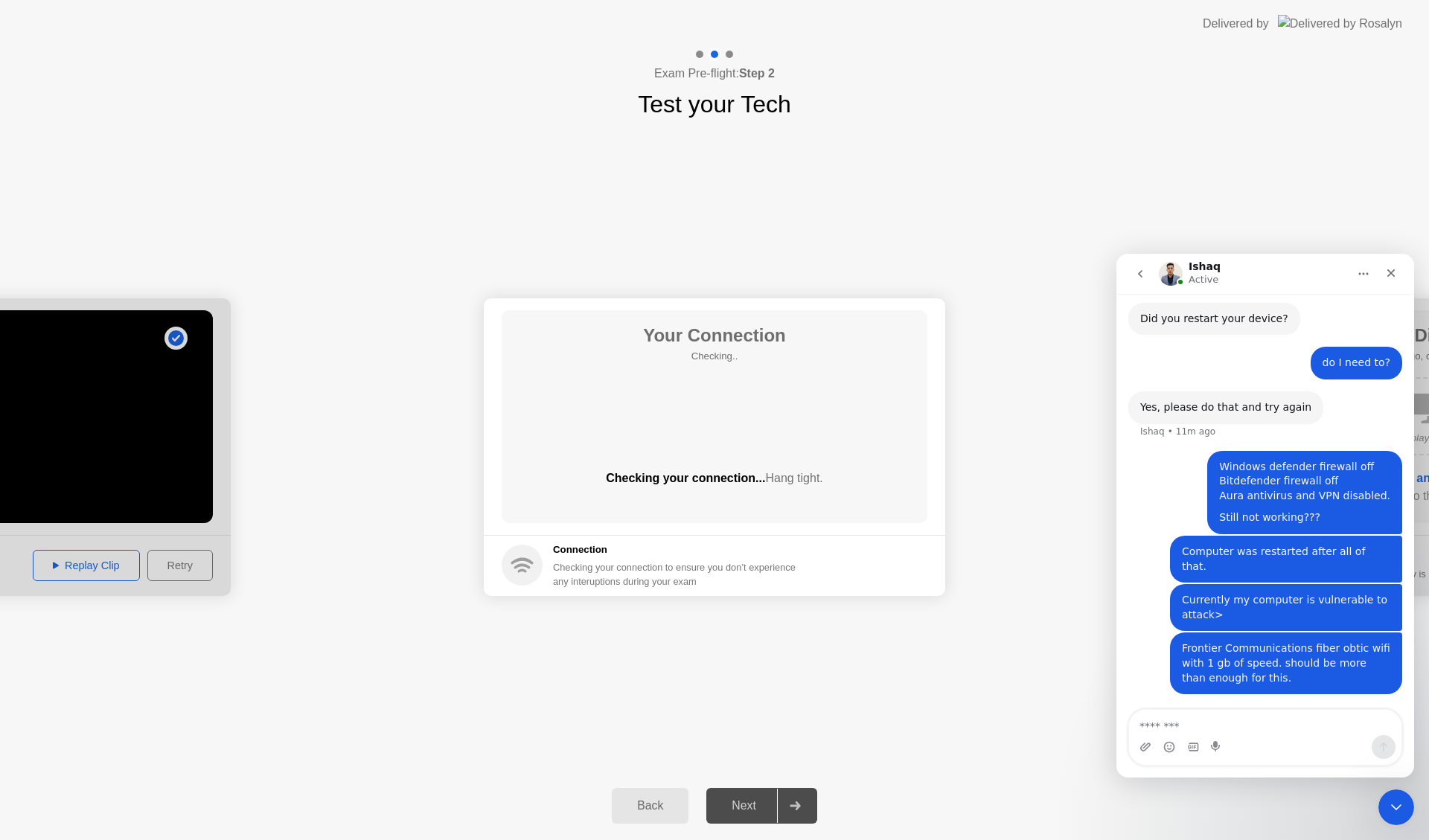
click at [581, 549] on h5 "Connection" at bounding box center [679, 550] width 252 height 15
click at [521, 561] on icon at bounding box center [523, 561] width 23 height 7
click at [720, 411] on div "Your Connection Checking.. Checking your connection... Hang tight." at bounding box center [714, 416] width 425 height 213
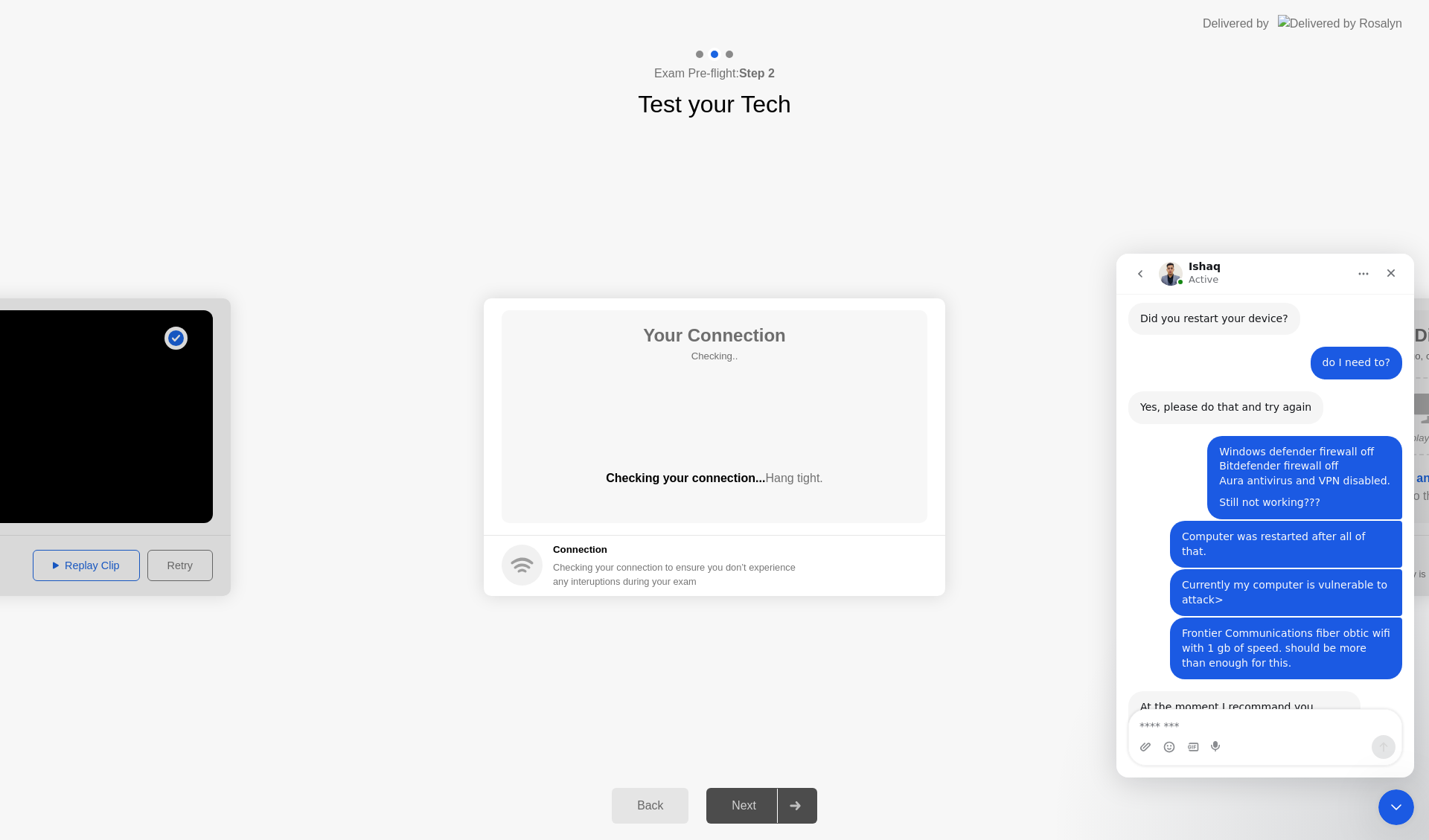
scroll to position [1514, 0]
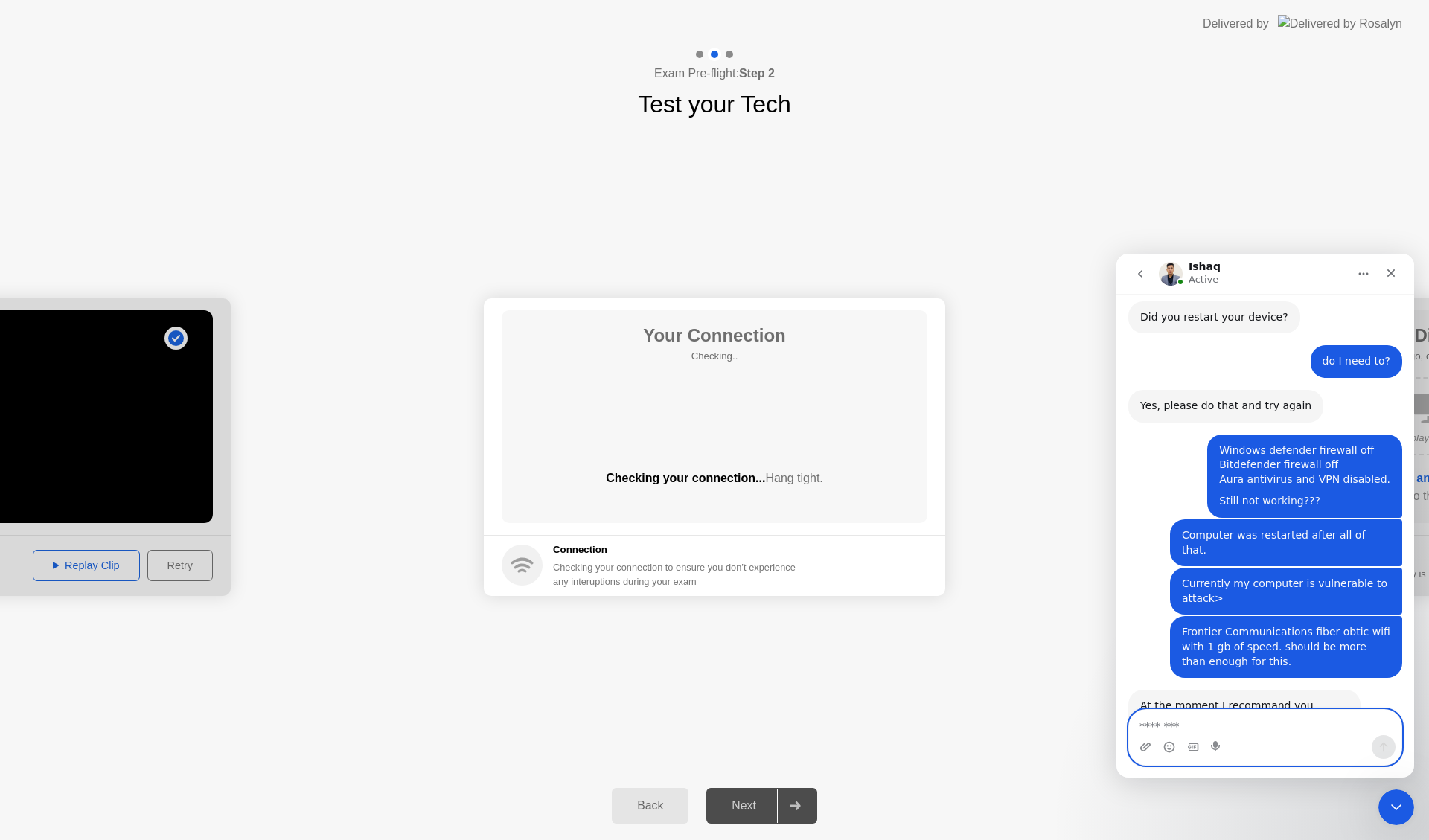
drag, startPoint x: 1164, startPoint y: 725, endPoint x: 2221, endPoint y: 933, distance: 1077.3
click at [1164, 725] on textarea "Message…" at bounding box center [1265, 722] width 272 height 26
type textarea "**********"
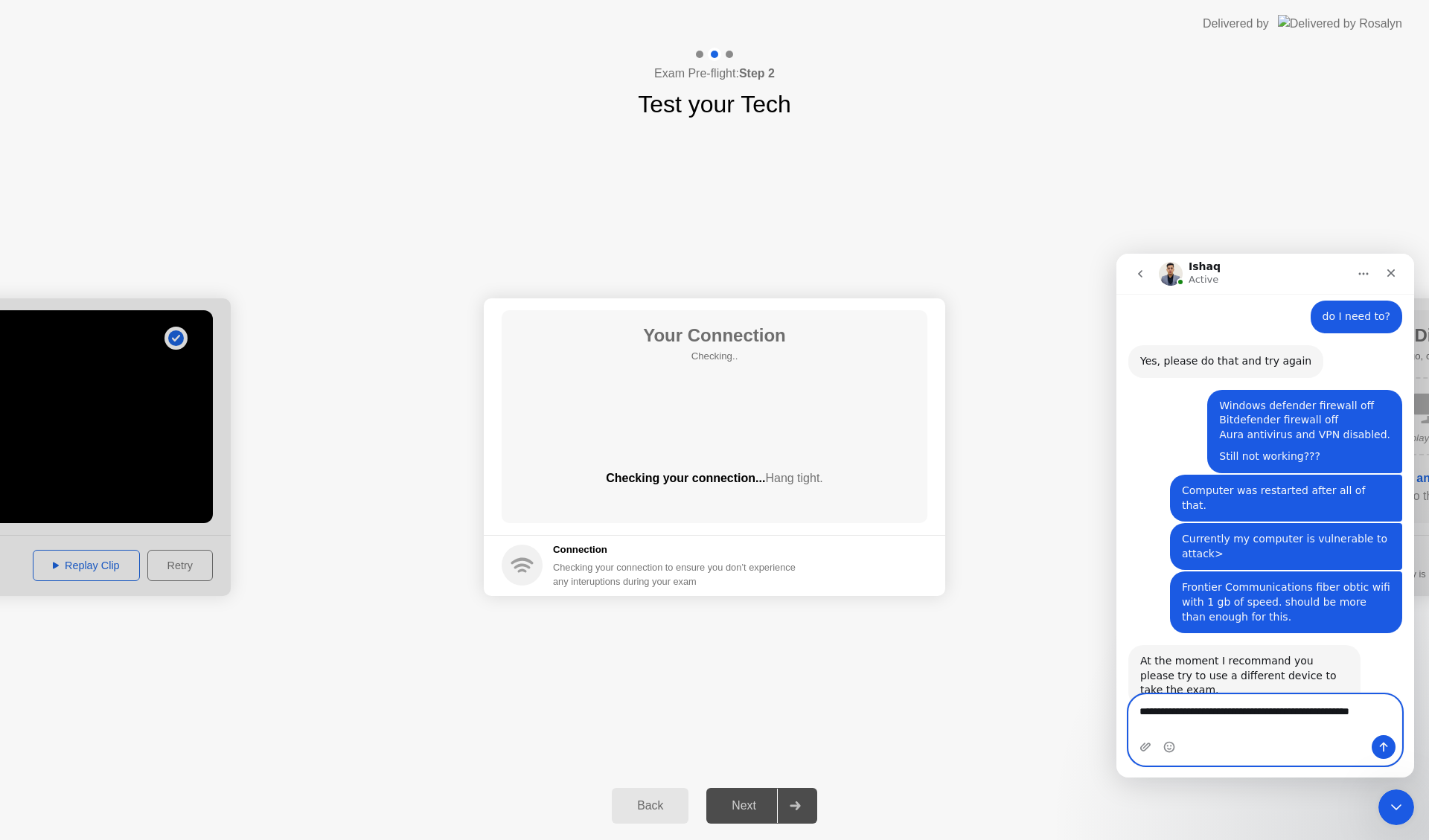
scroll to position [1574, 0]
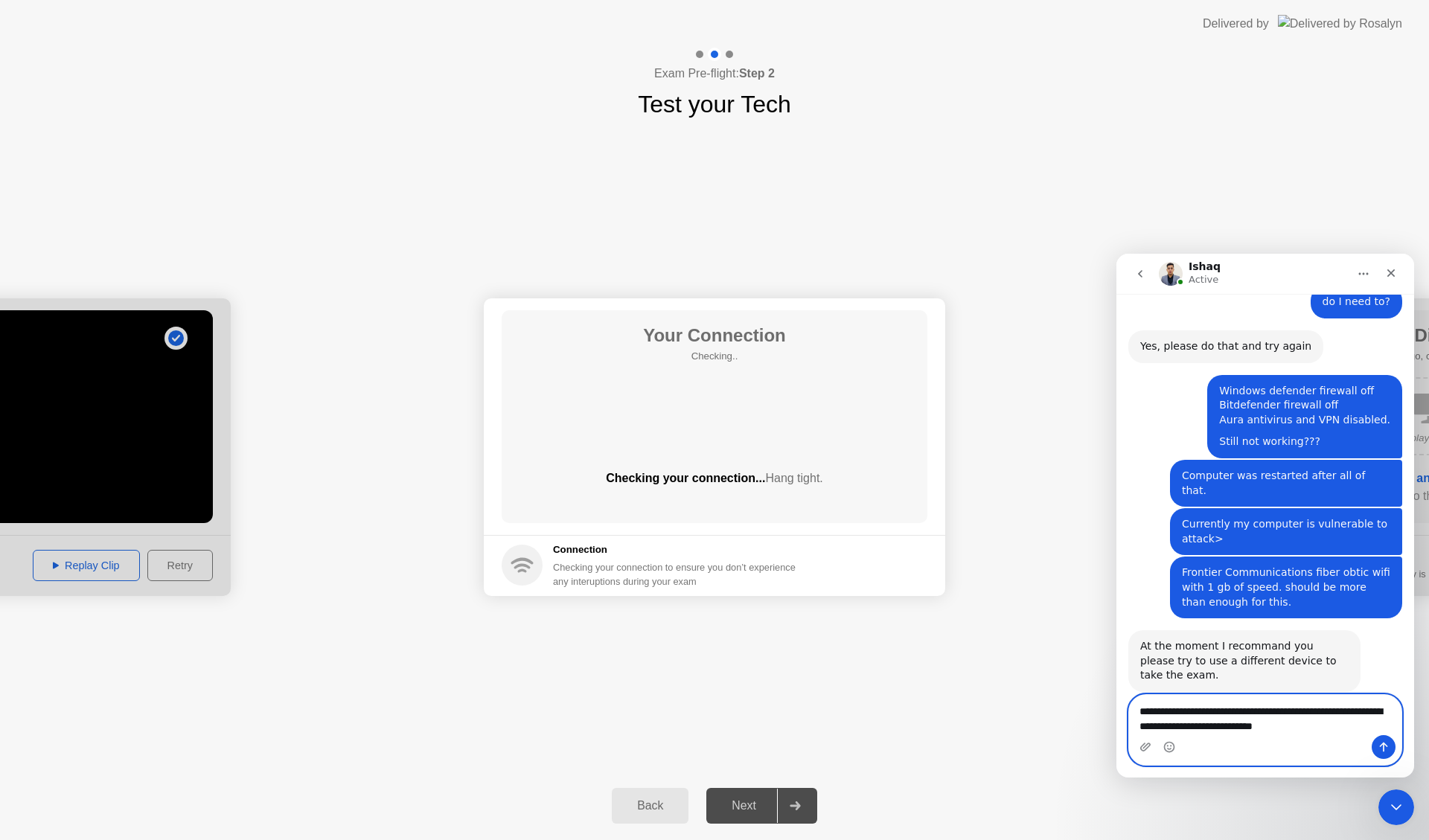
type textarea "**********"
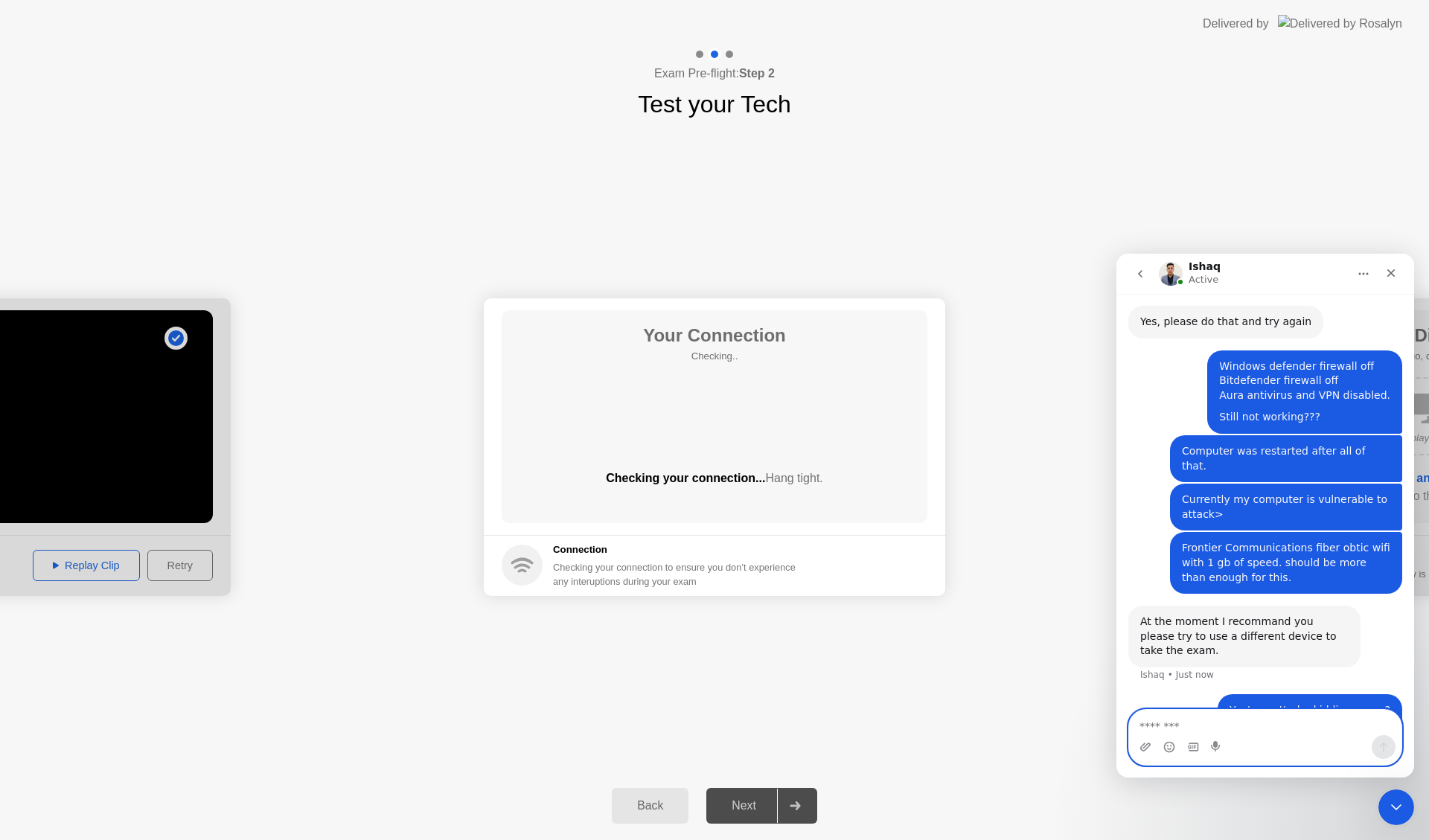
scroll to position [1621, 0]
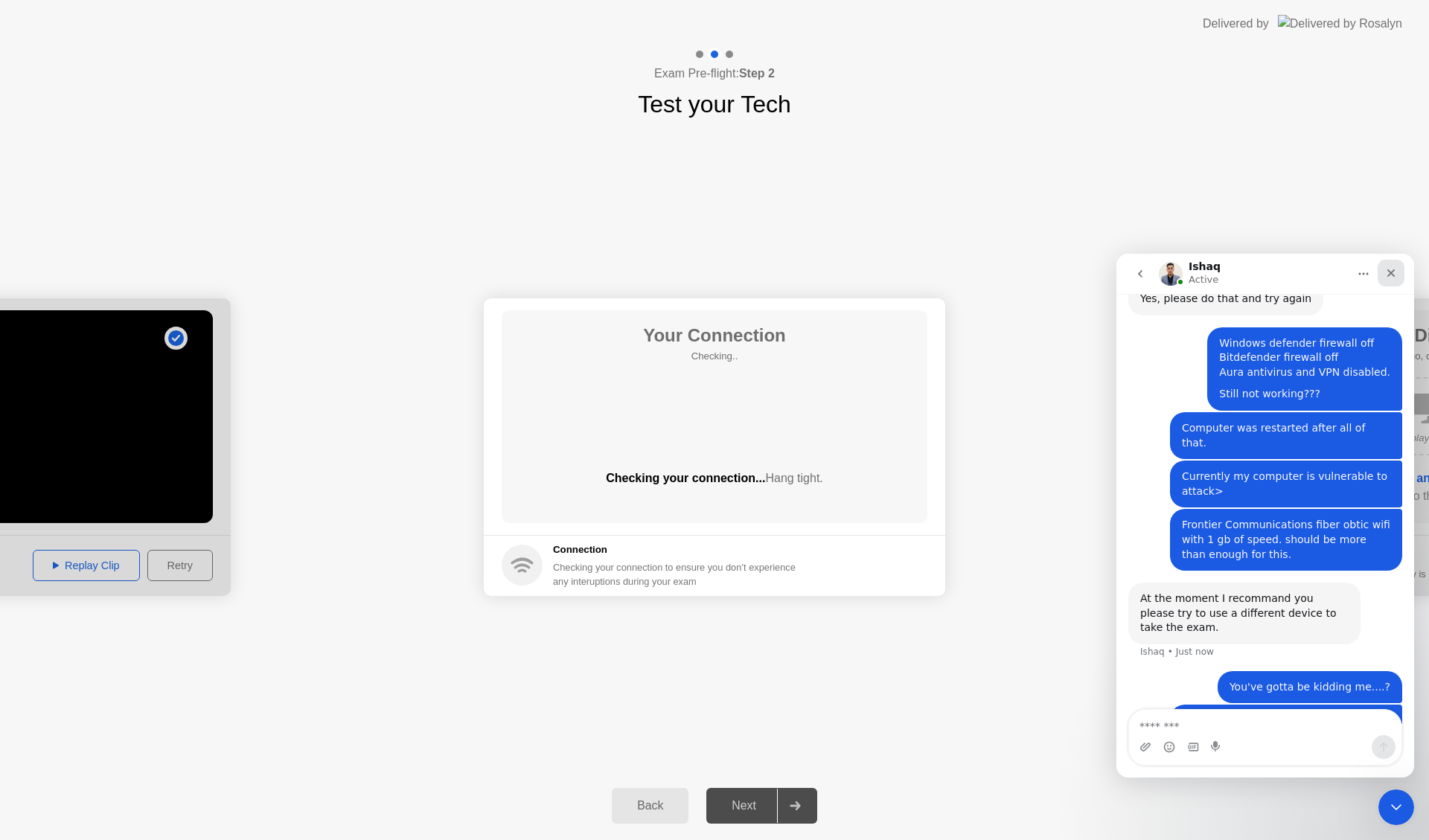
click at [1391, 271] on icon "Close" at bounding box center [1391, 273] width 12 height 12
